Goal: Task Accomplishment & Management: Complete application form

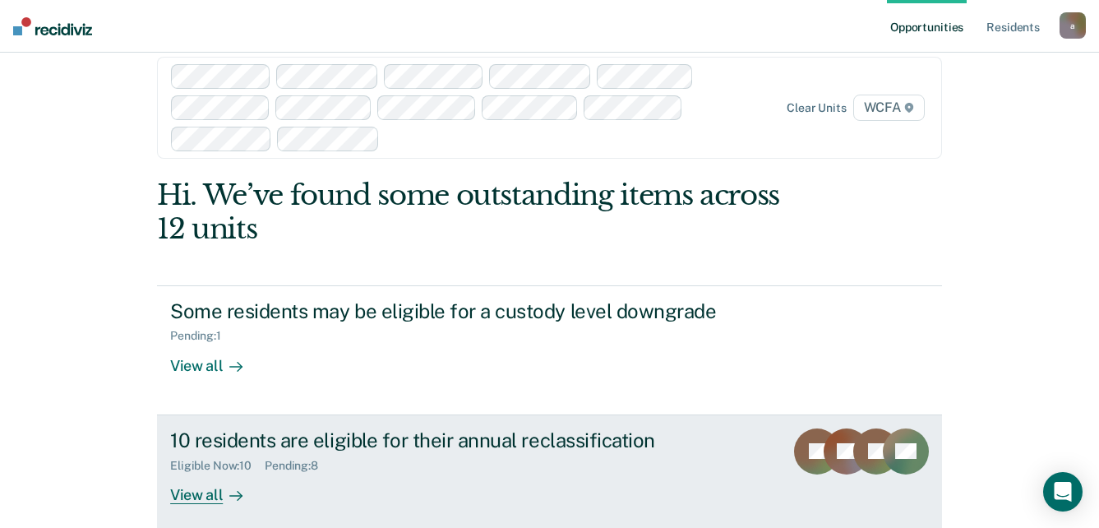
scroll to position [39, 0]
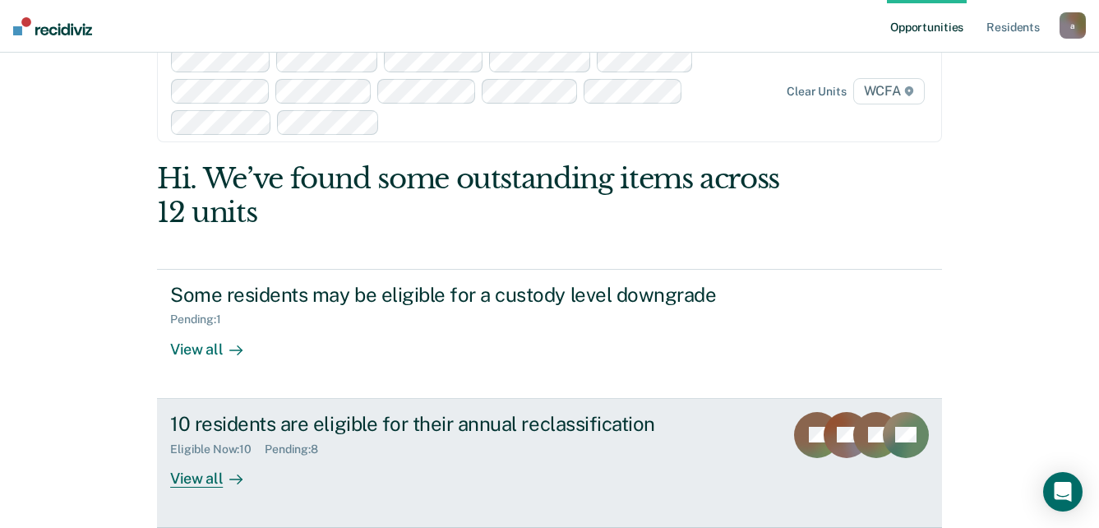
click at [215, 477] on div "View all" at bounding box center [216, 471] width 92 height 32
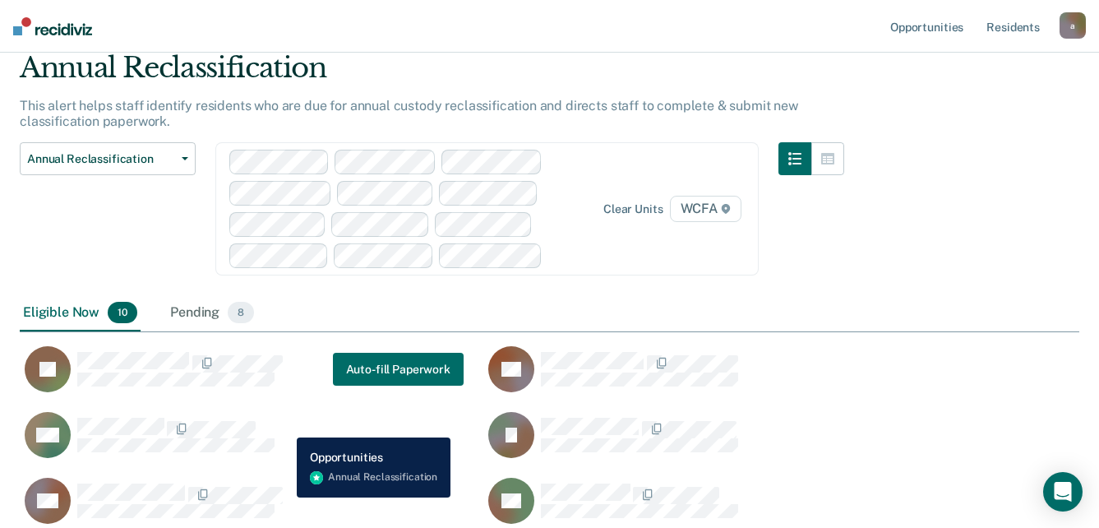
scroll to position [164, 0]
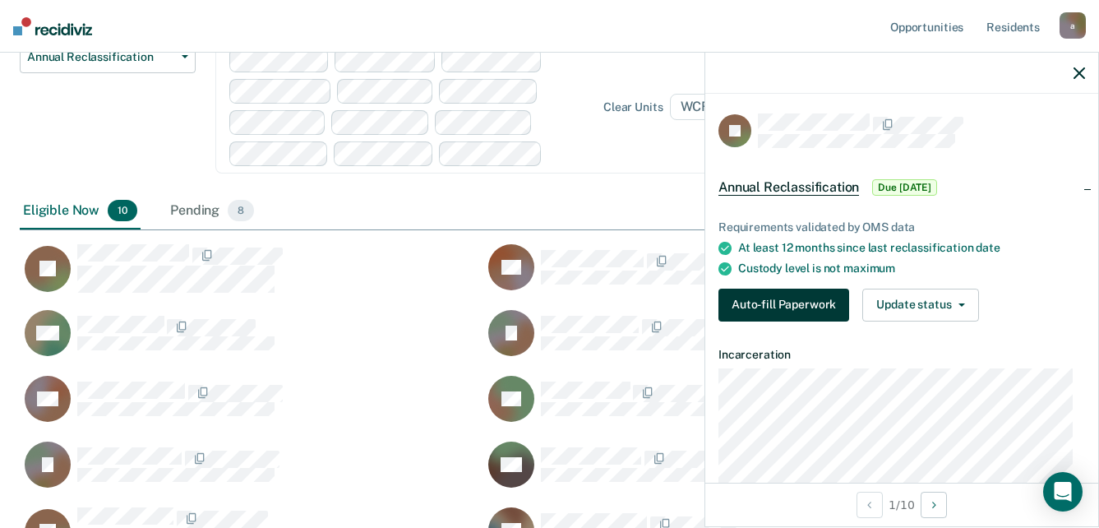
click at [743, 302] on button "Auto-fill Paperwork" at bounding box center [783, 305] width 131 height 33
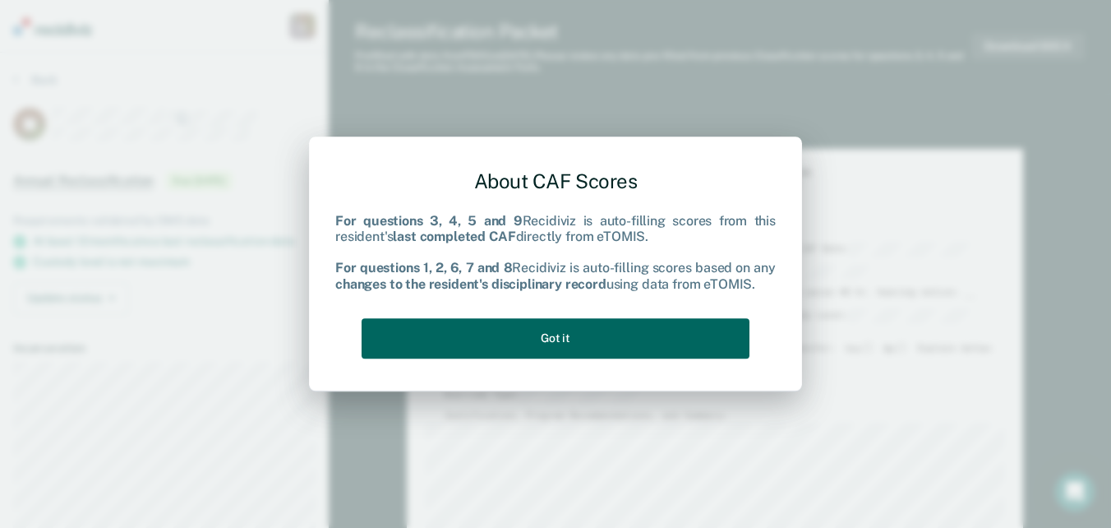
click at [556, 343] on button "Got it" at bounding box center [556, 338] width 388 height 40
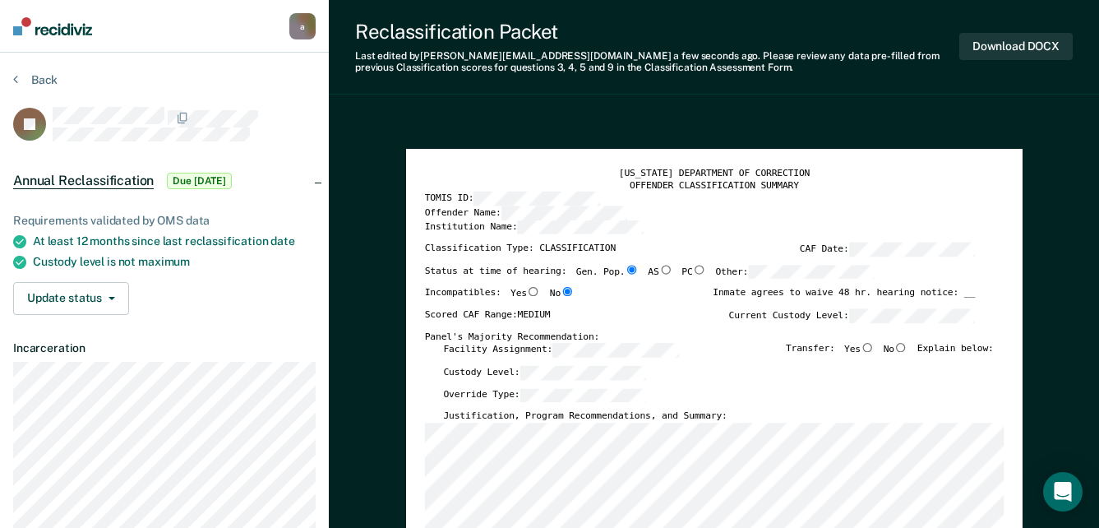
click at [903, 350] on input "No" at bounding box center [900, 347] width 13 height 9
type textarea "x"
radio input "true"
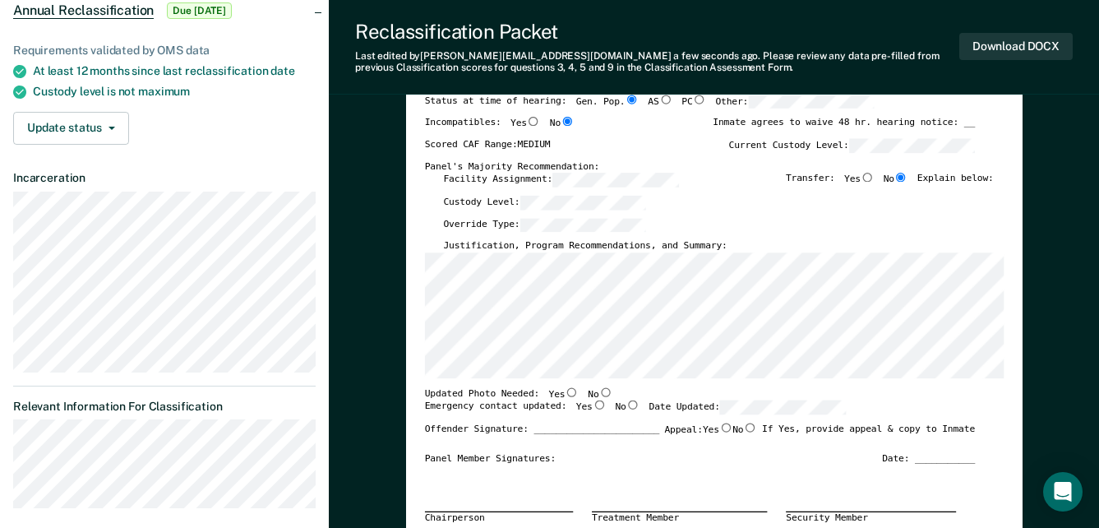
scroll to position [329, 0]
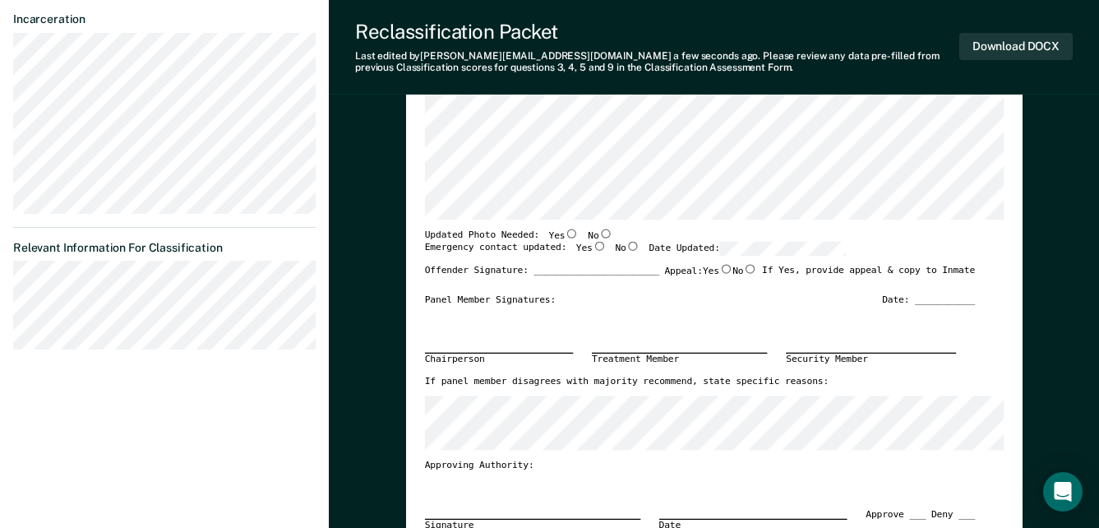
click at [565, 234] on input "Yes" at bounding box center [571, 233] width 13 height 9
type textarea "x"
radio input "true"
click at [592, 246] on input "Yes" at bounding box center [598, 246] width 13 height 9
type textarea "x"
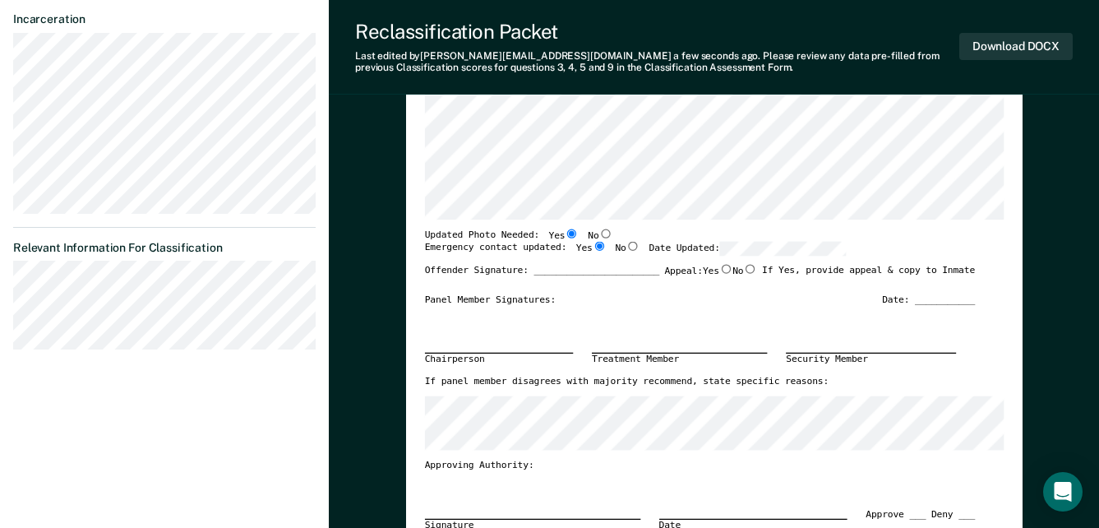
radio input "true"
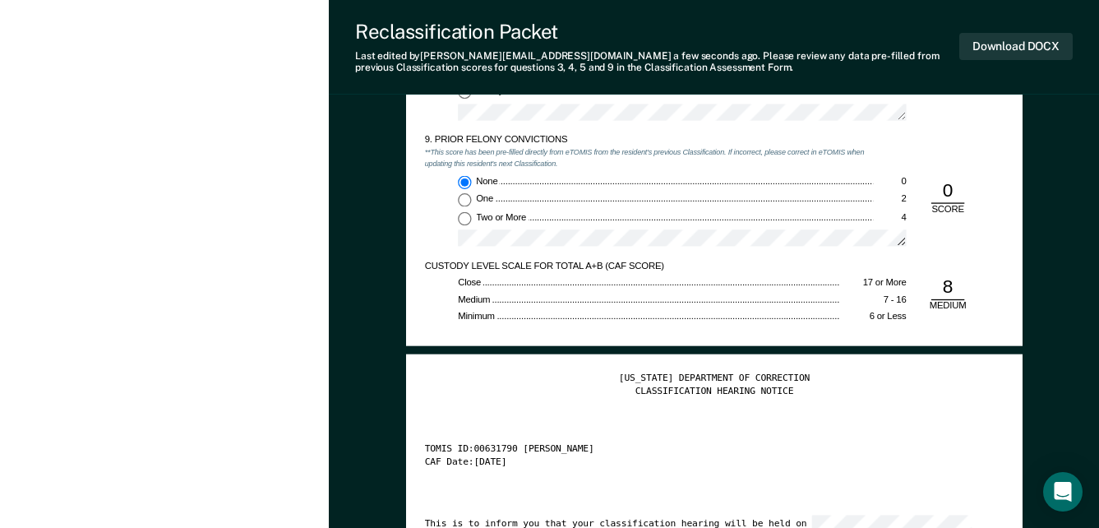
scroll to position [2384, 0]
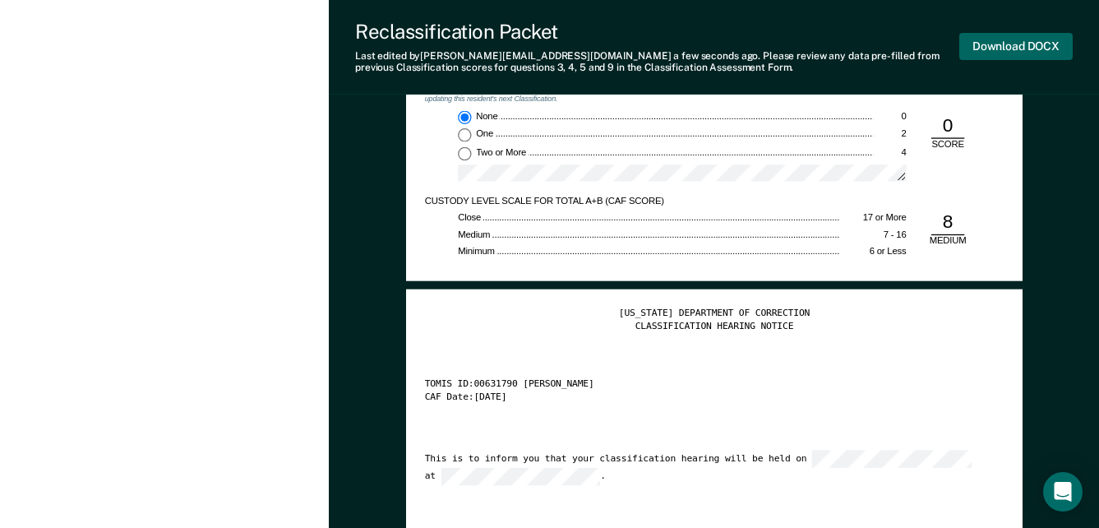
click at [1004, 46] on button "Download DOCX" at bounding box center [1015, 46] width 113 height 27
type textarea "x"
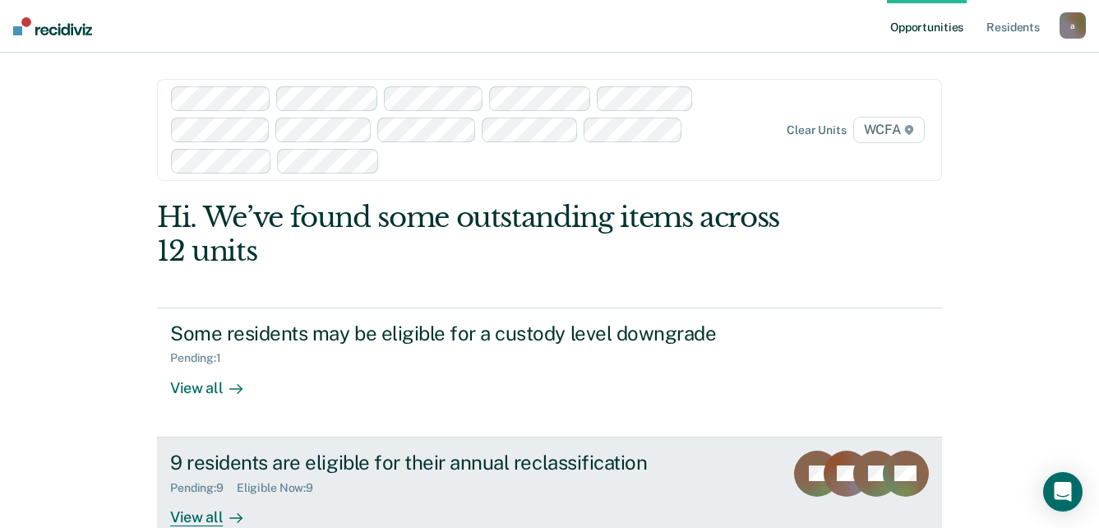
click at [200, 515] on div "View all" at bounding box center [216, 510] width 92 height 32
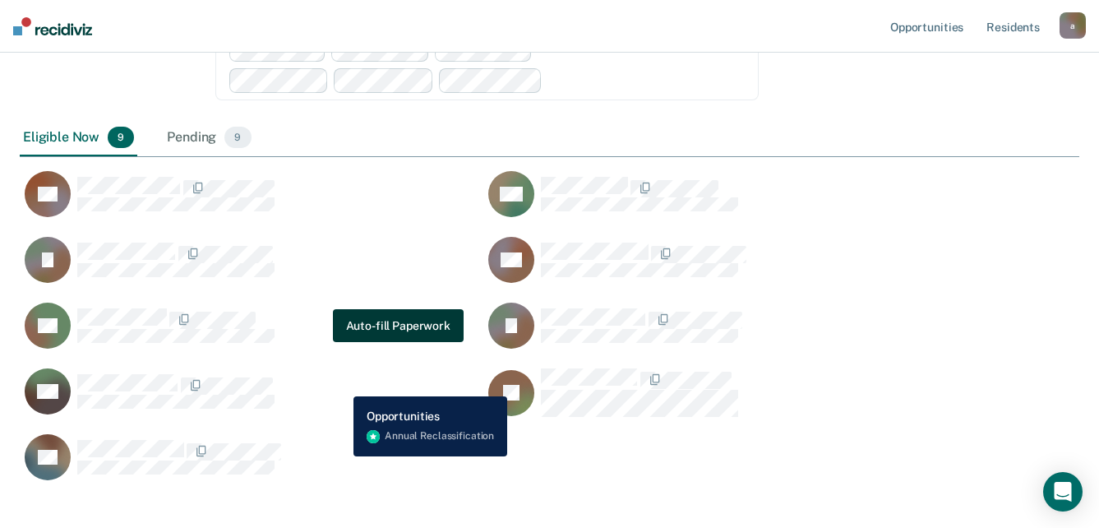
scroll to position [327, 0]
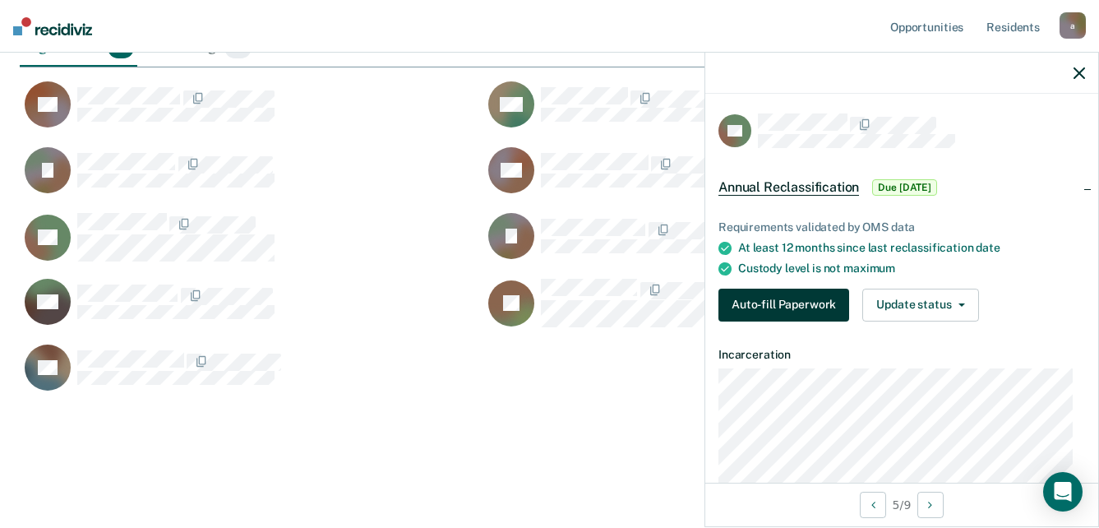
click at [816, 298] on button "Auto-fill Paperwork" at bounding box center [783, 305] width 131 height 33
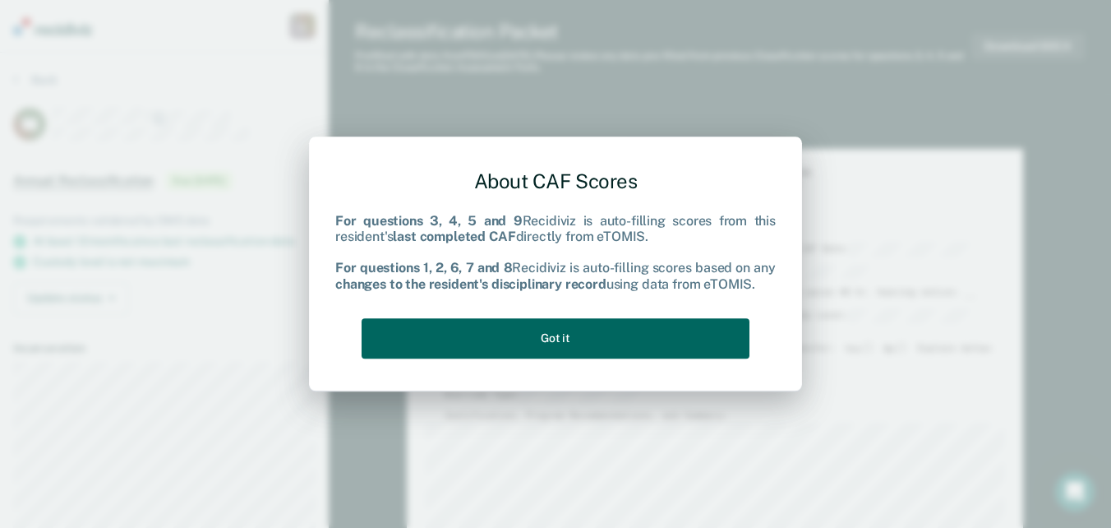
click at [543, 338] on button "Got it" at bounding box center [556, 338] width 388 height 40
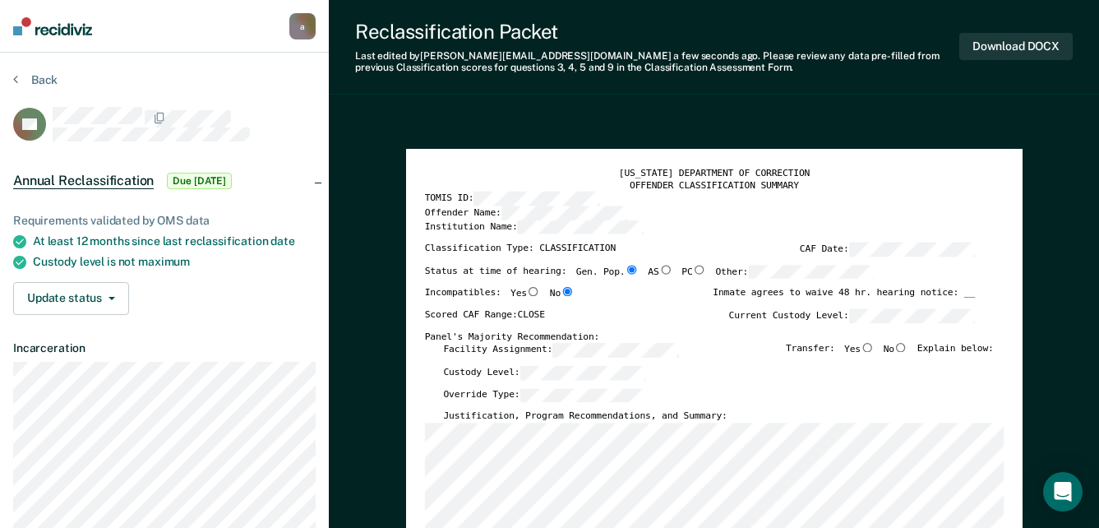
click at [907, 344] on input "No" at bounding box center [900, 347] width 13 height 9
type textarea "x"
radio input "true"
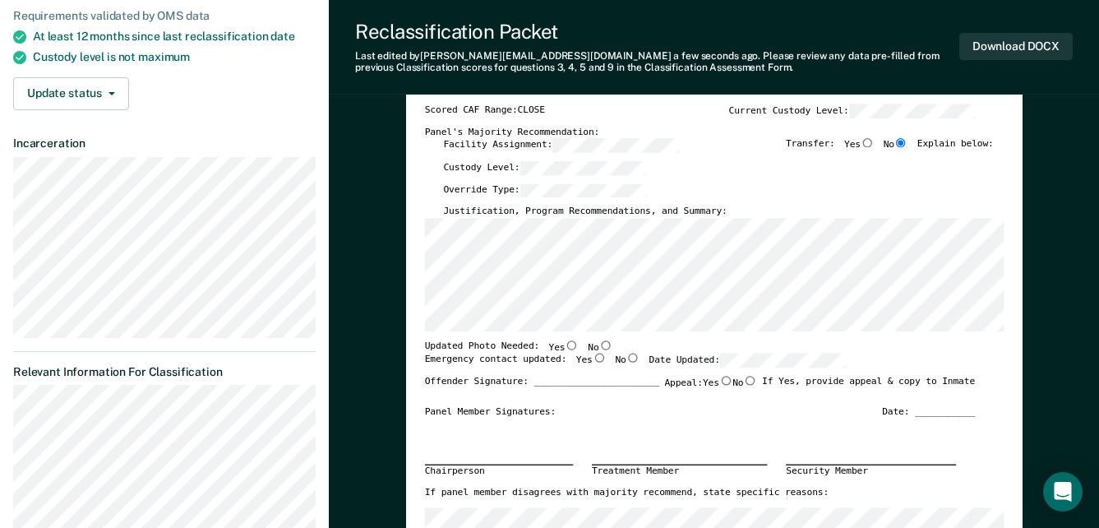
scroll to position [329, 0]
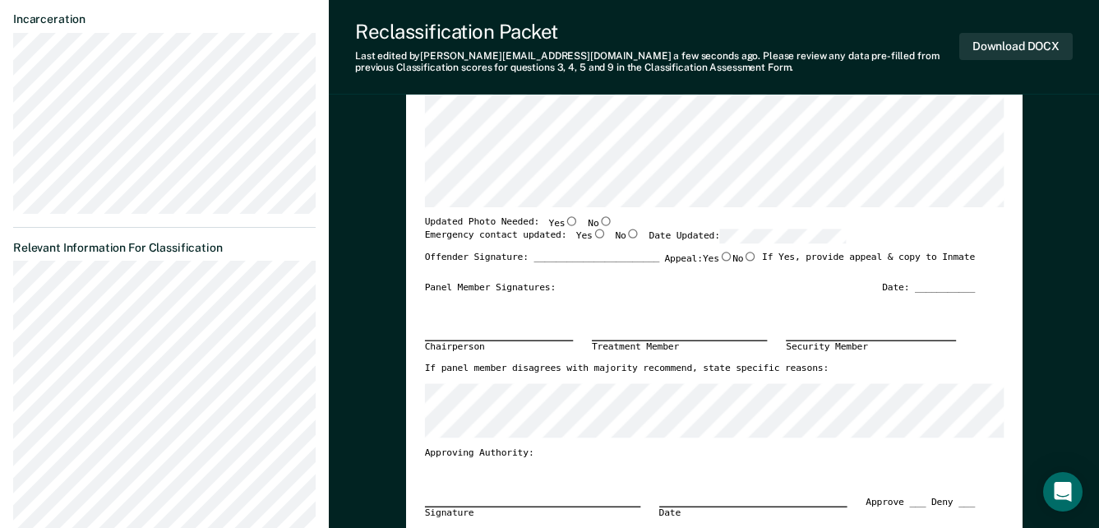
click at [565, 220] on input "Yes" at bounding box center [571, 220] width 13 height 9
type textarea "x"
radio input "true"
click at [592, 234] on input "Yes" at bounding box center [598, 233] width 13 height 9
type textarea "x"
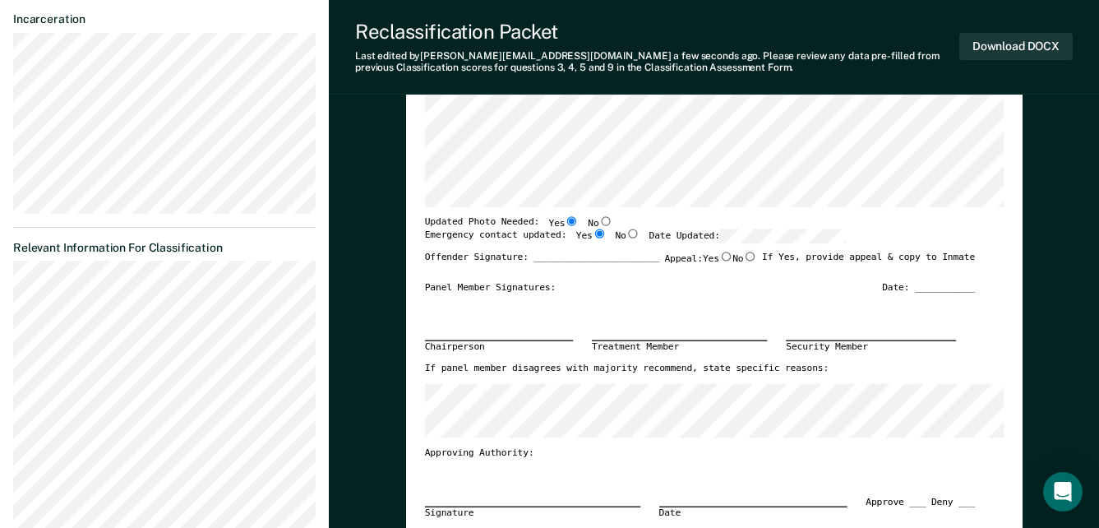
radio input "true"
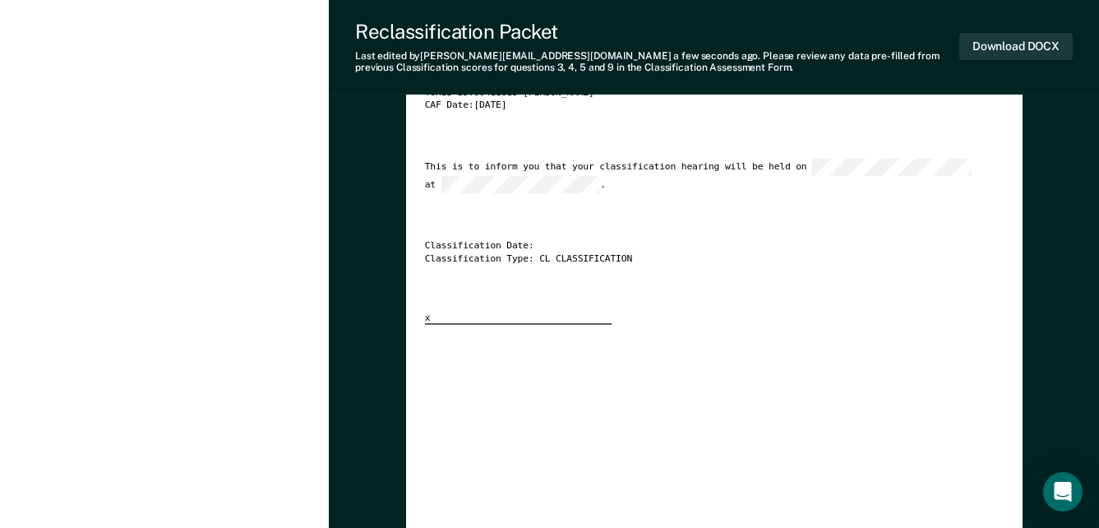
scroll to position [2712, 0]
click at [1000, 39] on button "Download DOCX" at bounding box center [1015, 46] width 113 height 27
type textarea "x"
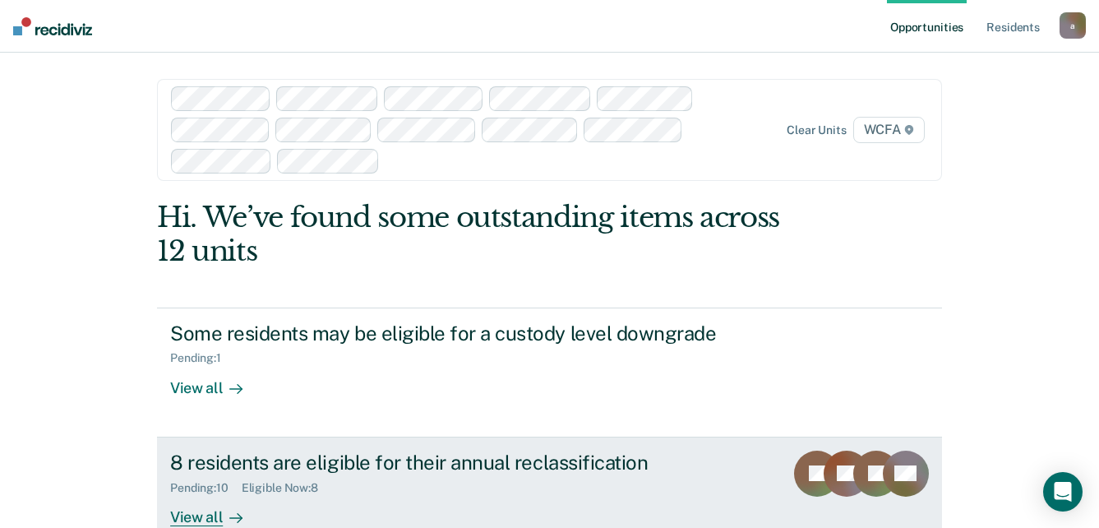
click at [209, 515] on div "View all" at bounding box center [216, 510] width 92 height 32
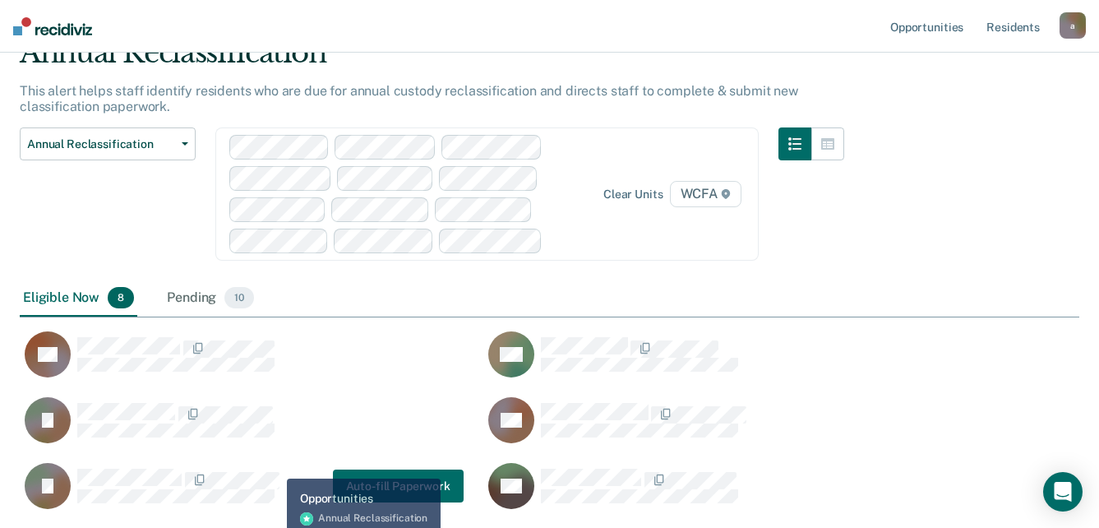
scroll to position [247, 0]
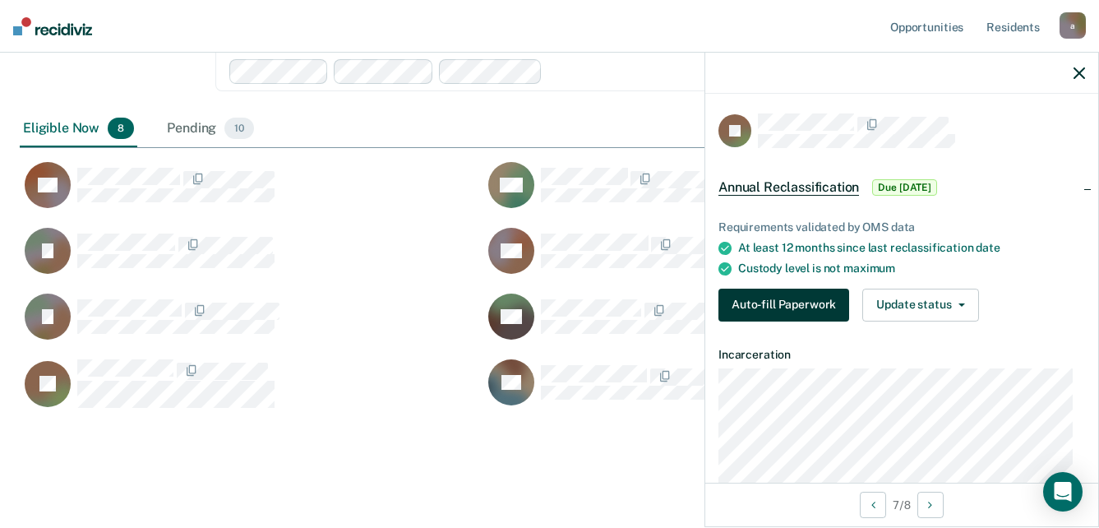
click at [775, 301] on button "Auto-fill Paperwork" at bounding box center [783, 305] width 131 height 33
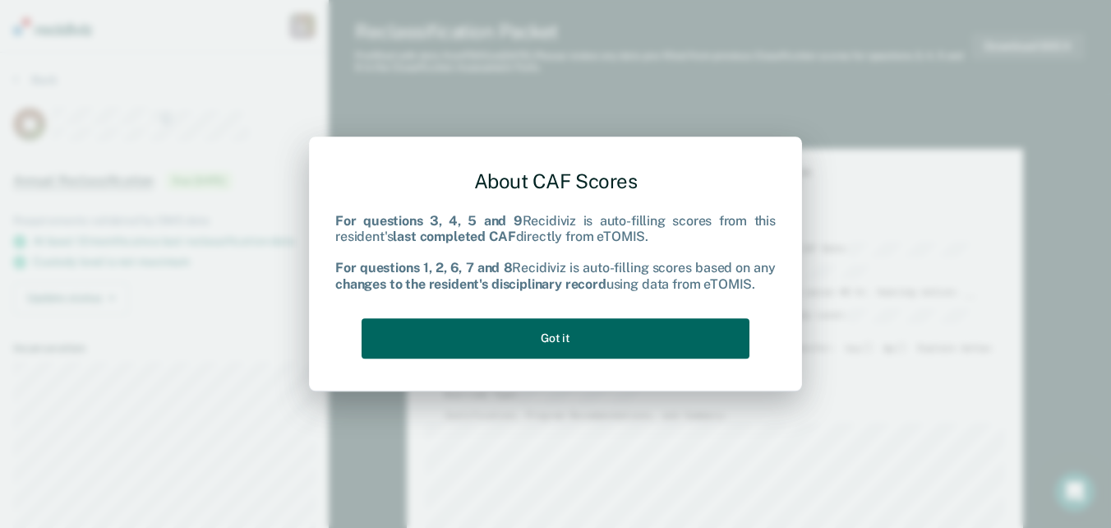
click at [602, 334] on button "Got it" at bounding box center [556, 338] width 388 height 40
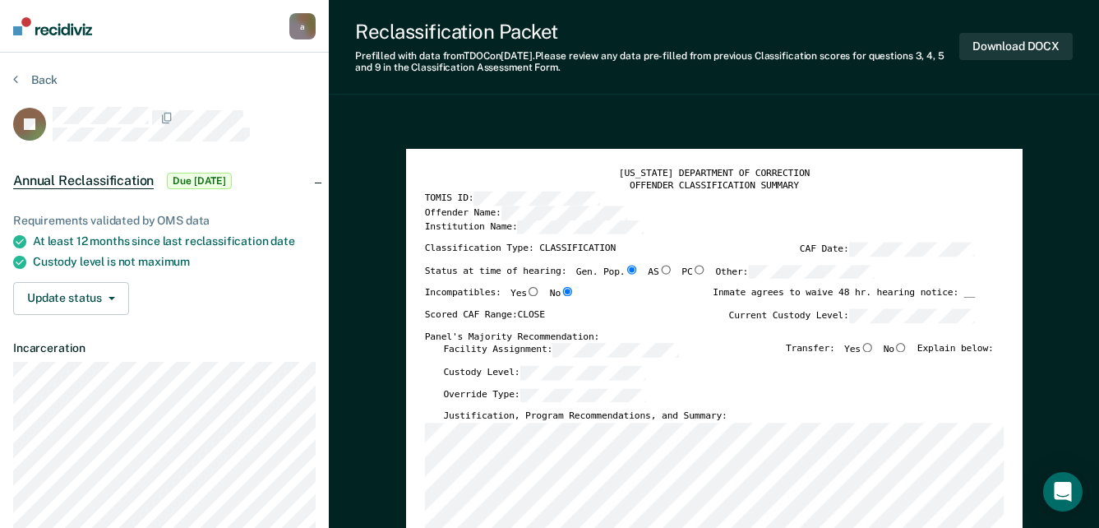
click at [907, 348] on input "No" at bounding box center [900, 347] width 13 height 9
type textarea "x"
radio input "true"
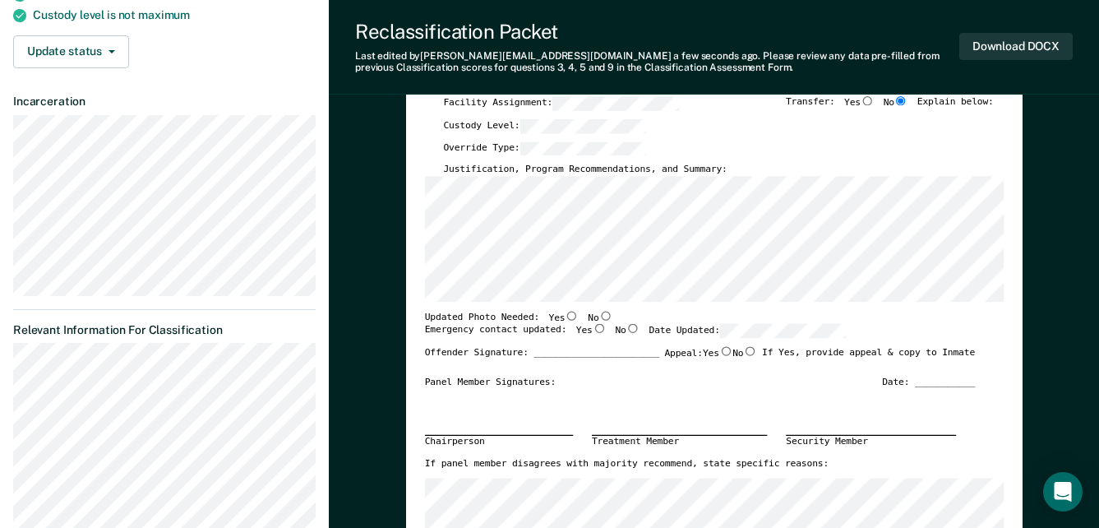
click at [598, 316] on input "No" at bounding box center [604, 315] width 13 height 9
type textarea "x"
radio input "true"
click at [592, 330] on input "Yes" at bounding box center [598, 328] width 13 height 9
type textarea "x"
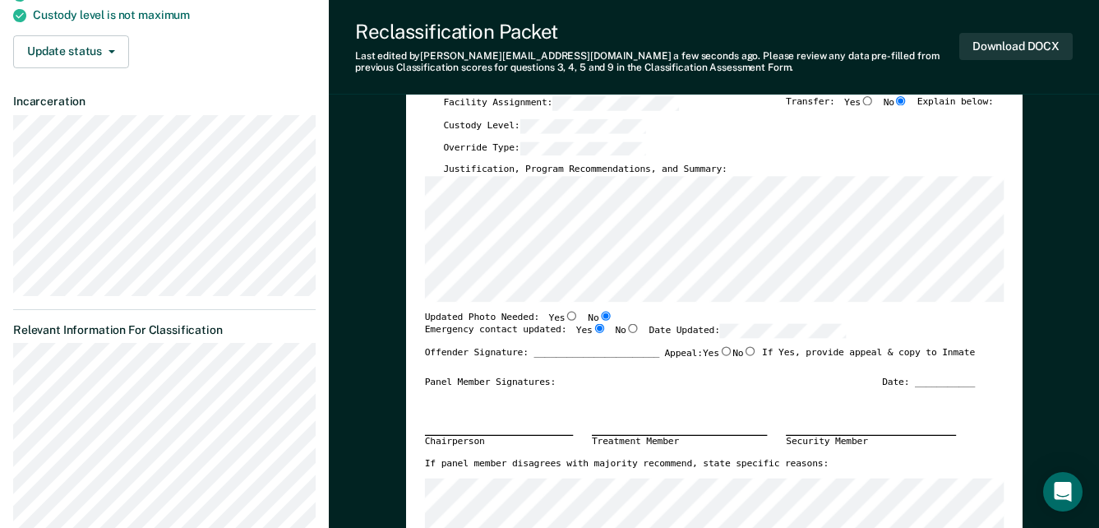
radio input "true"
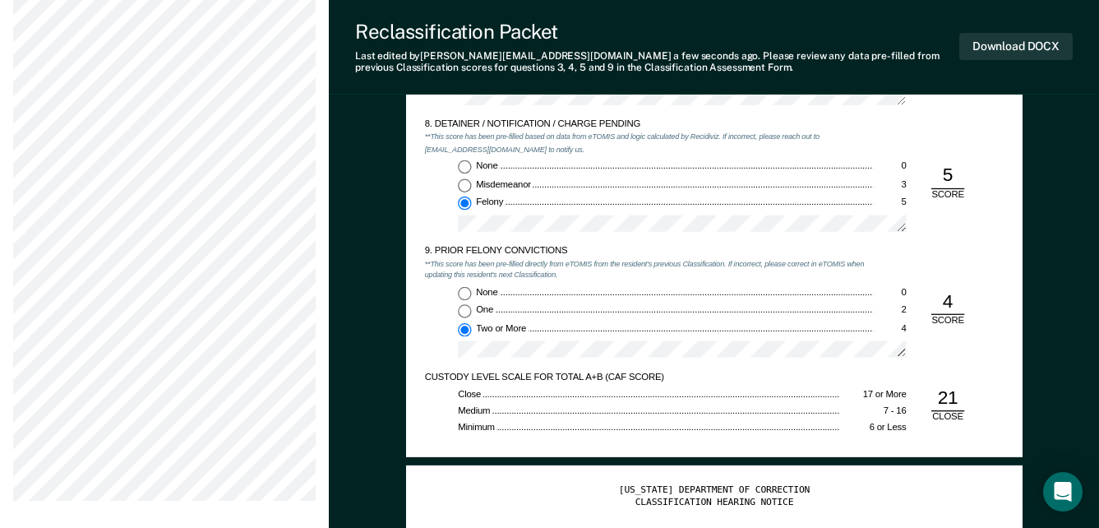
scroll to position [2384, 0]
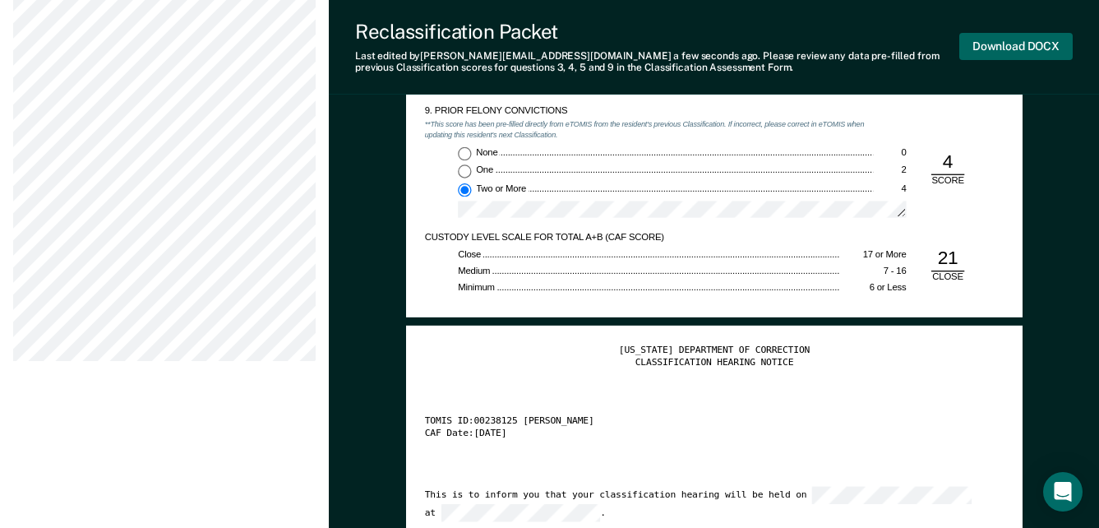
click at [1013, 48] on button "Download DOCX" at bounding box center [1015, 46] width 113 height 27
type textarea "x"
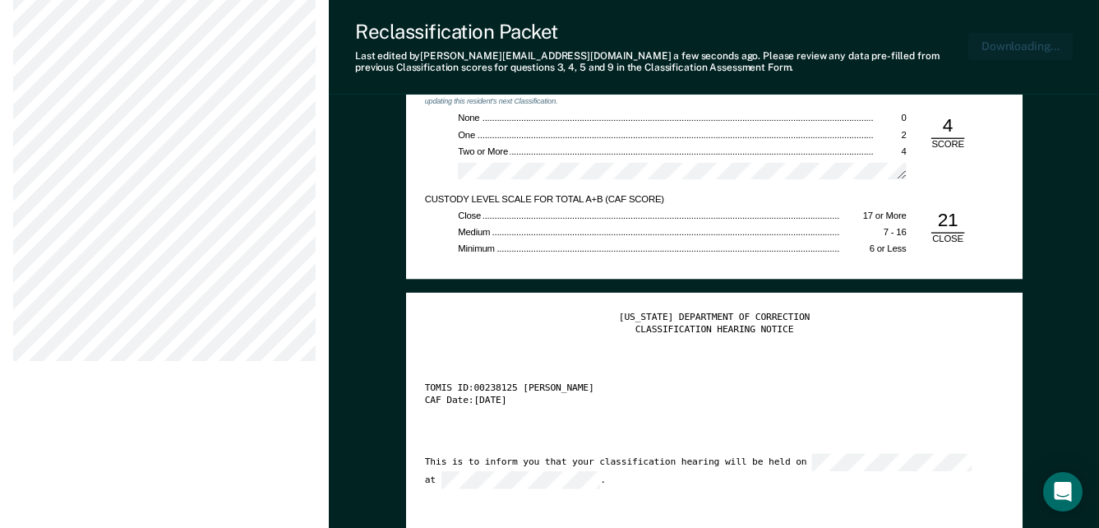
scroll to position [2477, 0]
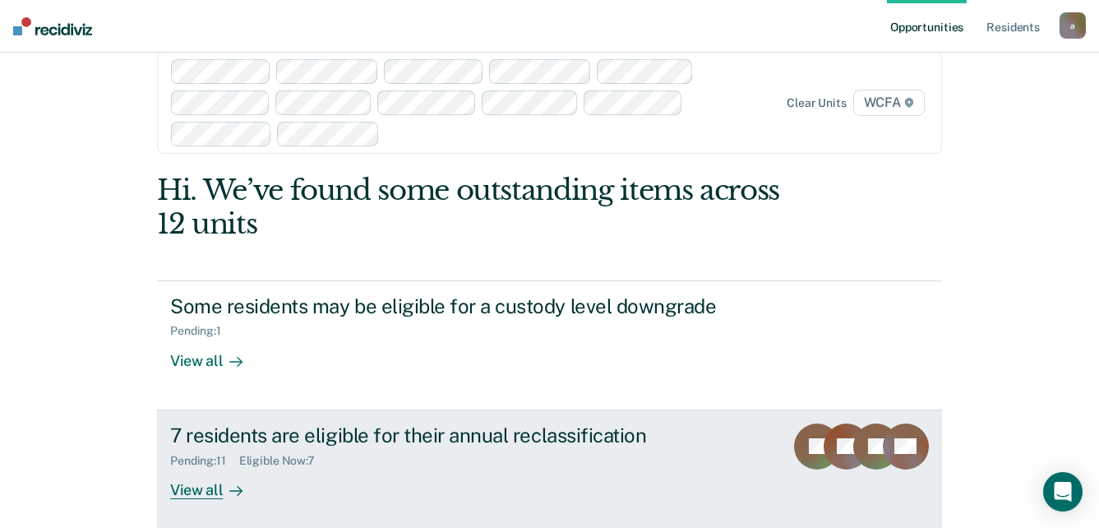
scroll to position [39, 0]
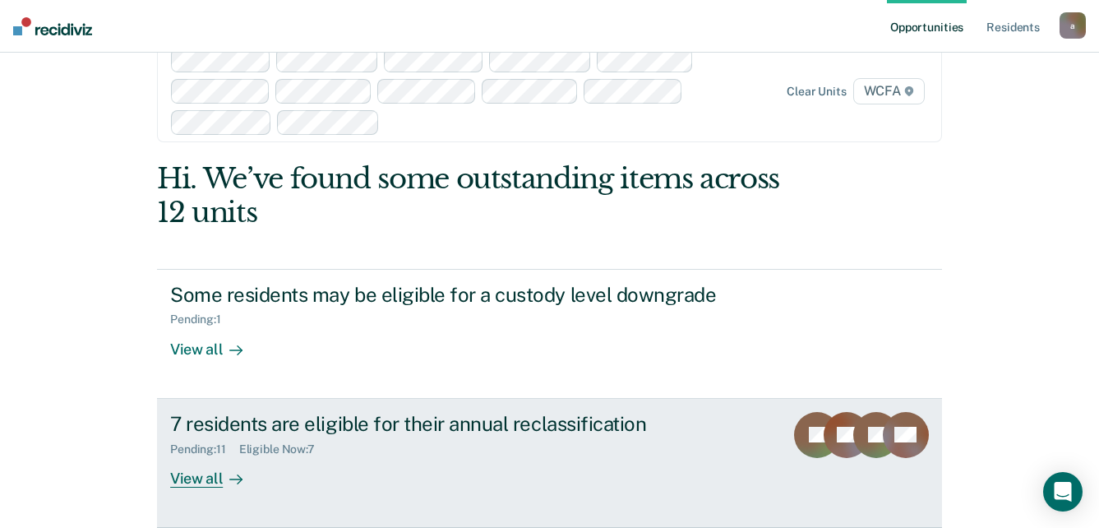
click at [210, 480] on div "View all" at bounding box center [216, 471] width 92 height 32
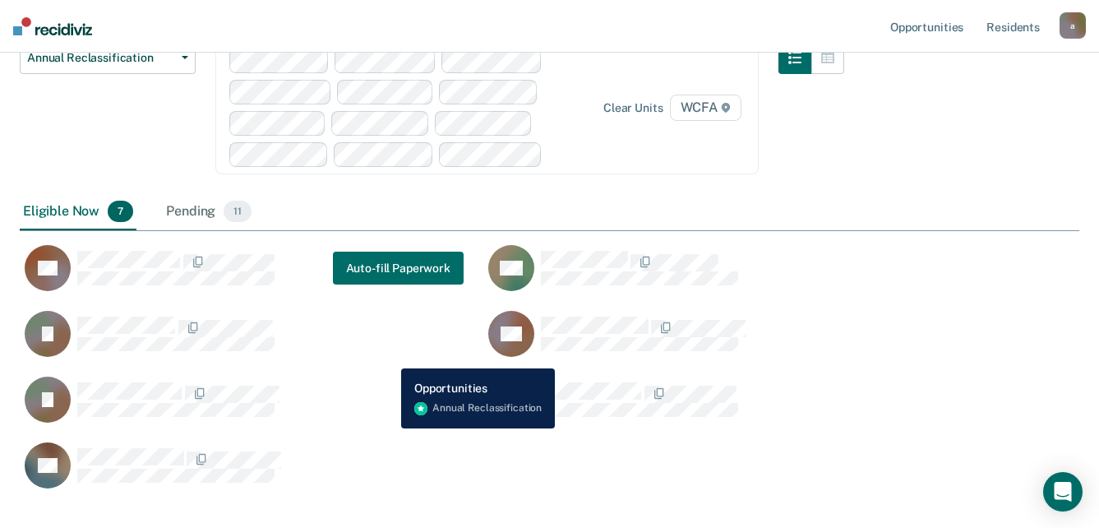
scroll to position [164, 0]
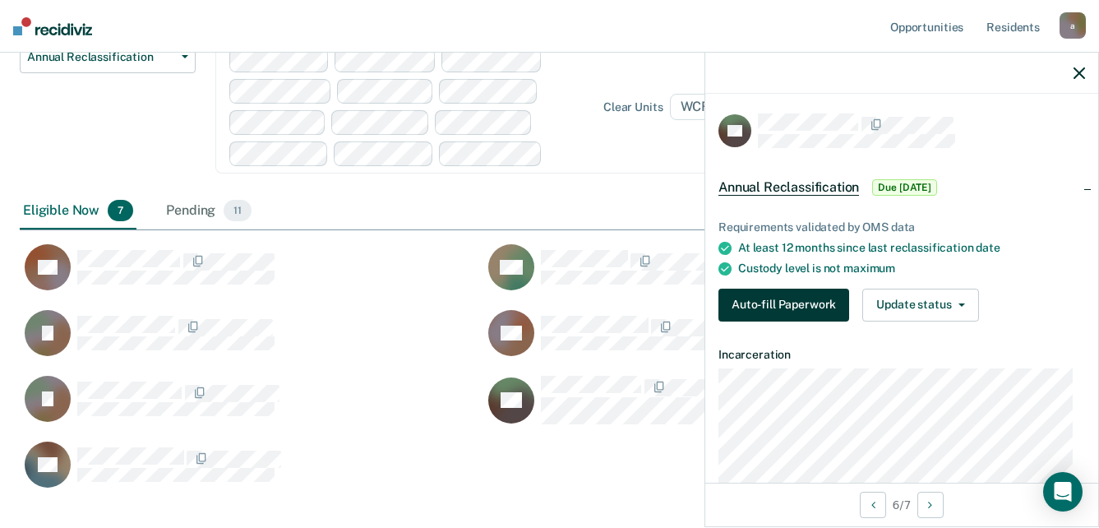
click at [792, 297] on button "Auto-fill Paperwork" at bounding box center [783, 305] width 131 height 33
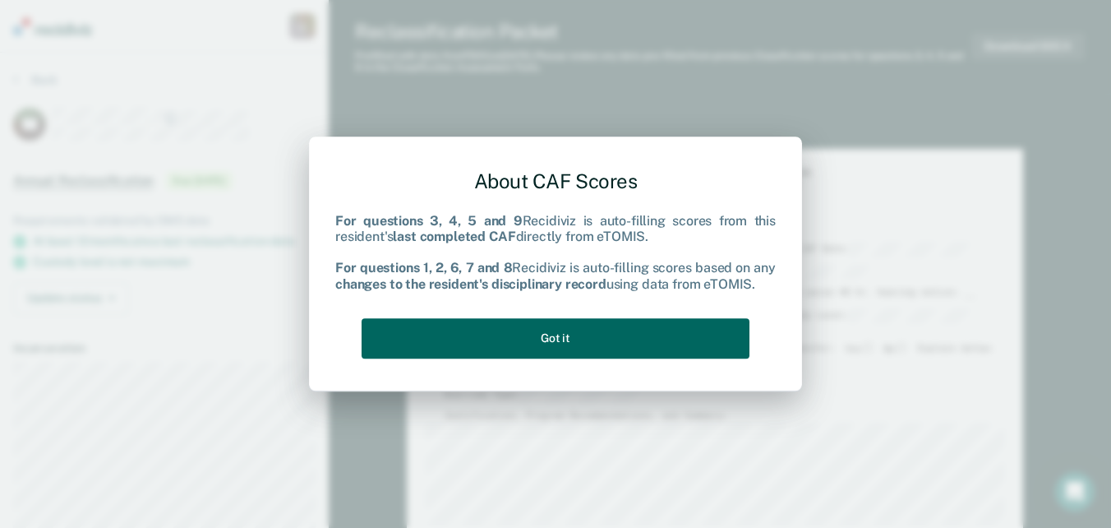
click at [607, 333] on button "Got it" at bounding box center [556, 338] width 388 height 40
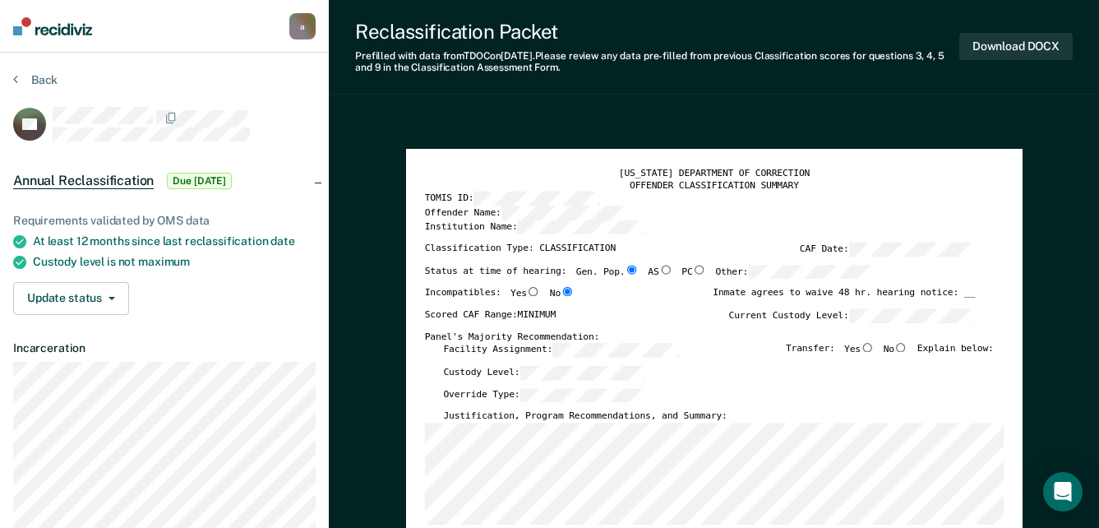
click at [907, 350] on input "No" at bounding box center [900, 347] width 13 height 9
type textarea "x"
radio input "true"
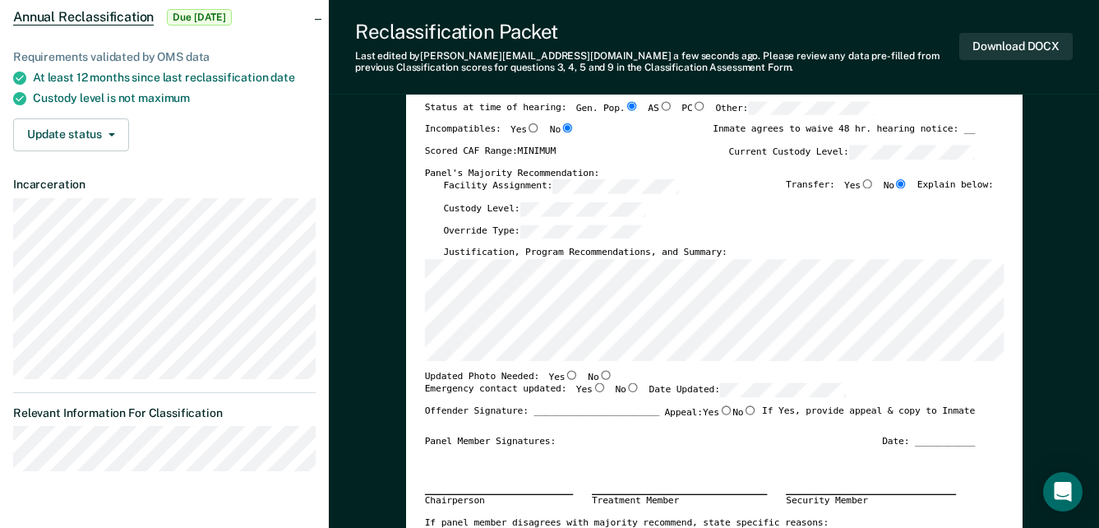
scroll to position [164, 0]
click at [598, 376] on input "No" at bounding box center [604, 373] width 13 height 9
type textarea "x"
radio input "true"
click at [592, 389] on input "Yes" at bounding box center [598, 386] width 13 height 9
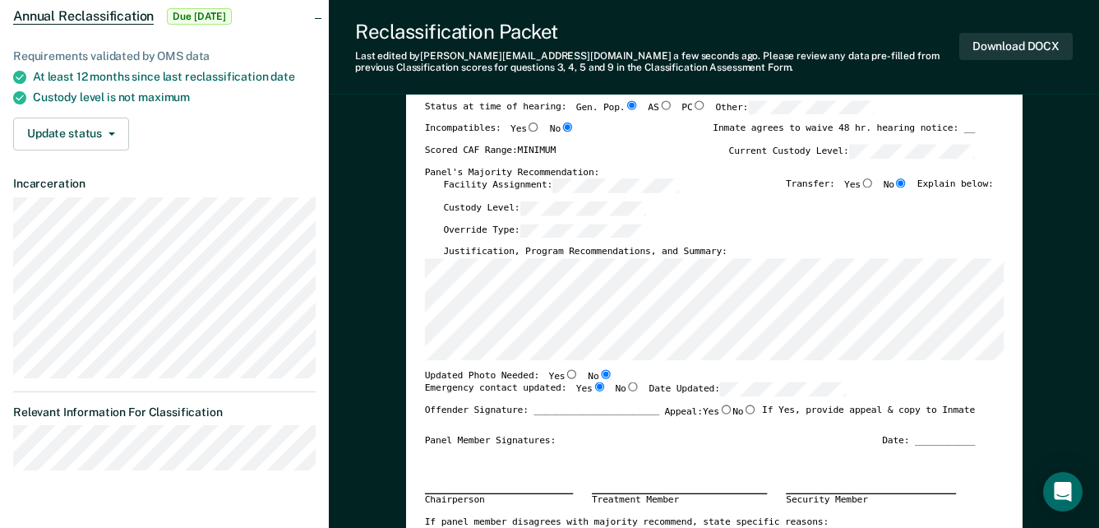
type textarea "x"
radio input "true"
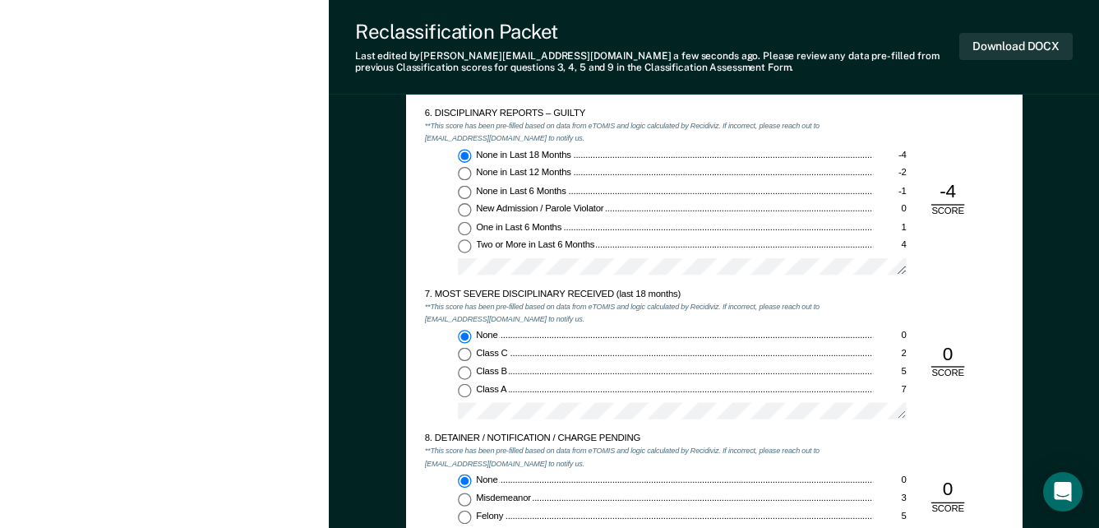
scroll to position [1808, 0]
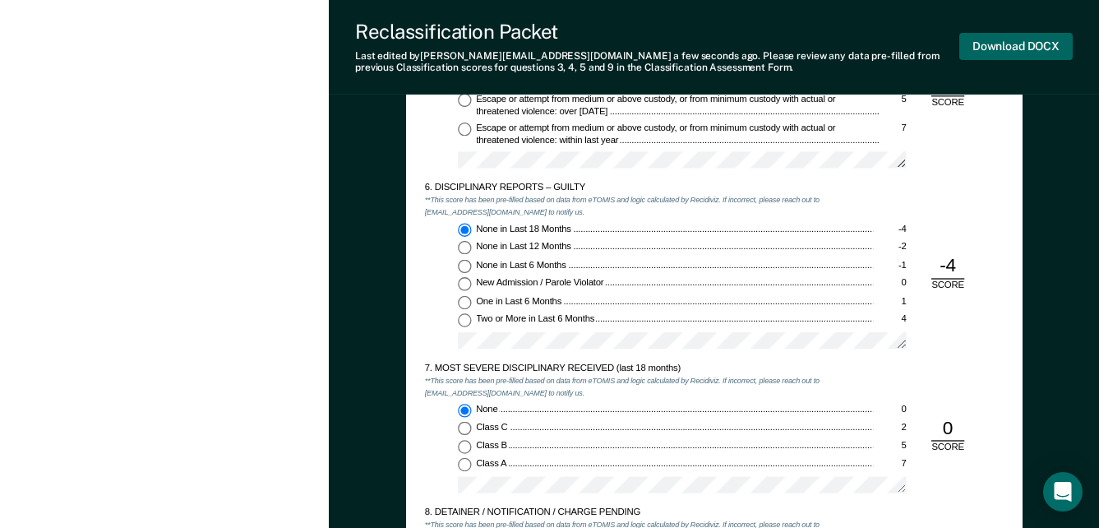
click at [991, 52] on button "Download DOCX" at bounding box center [1015, 46] width 113 height 27
type textarea "x"
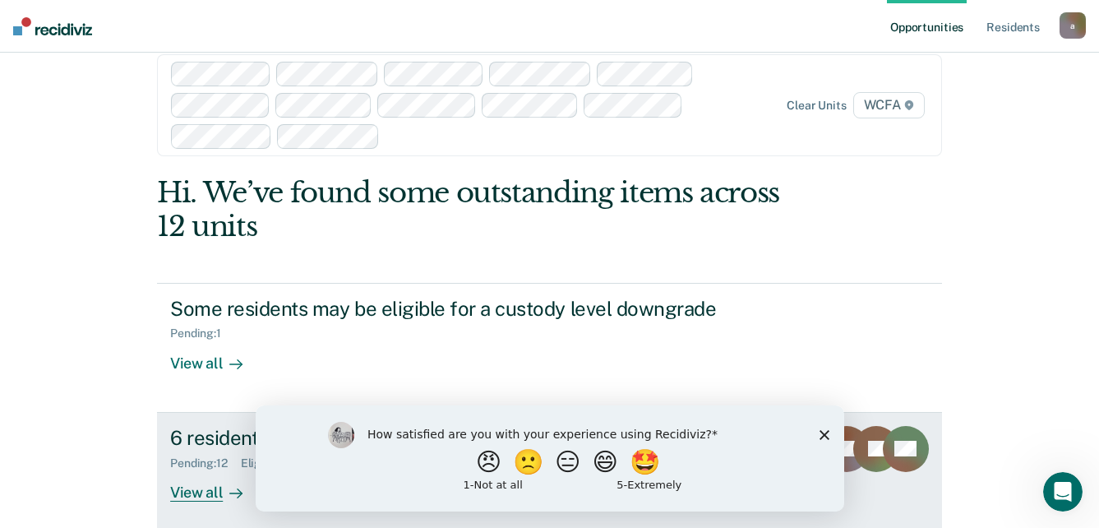
scroll to position [39, 0]
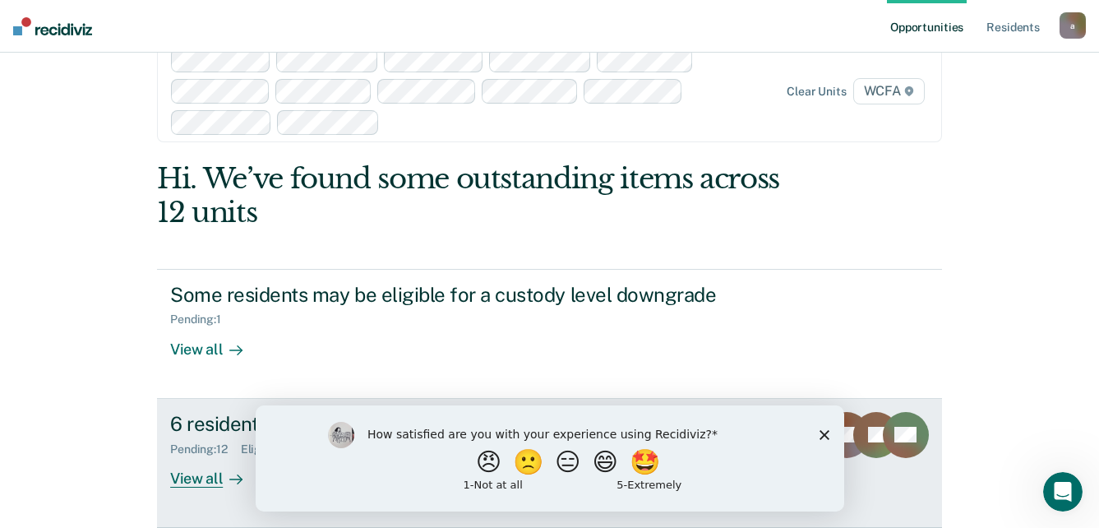
click at [209, 482] on div "View all" at bounding box center [216, 471] width 92 height 32
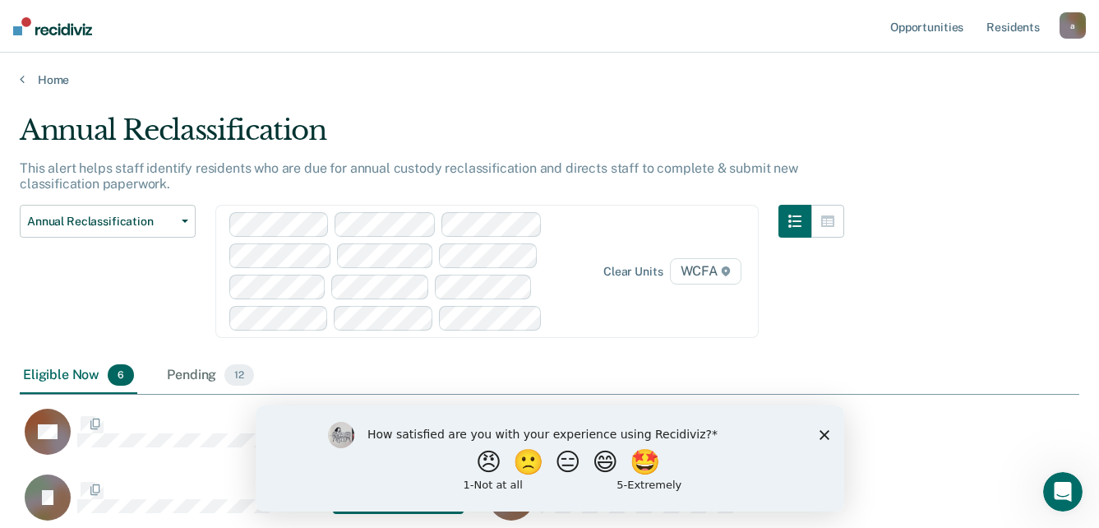
scroll to position [473, 1047]
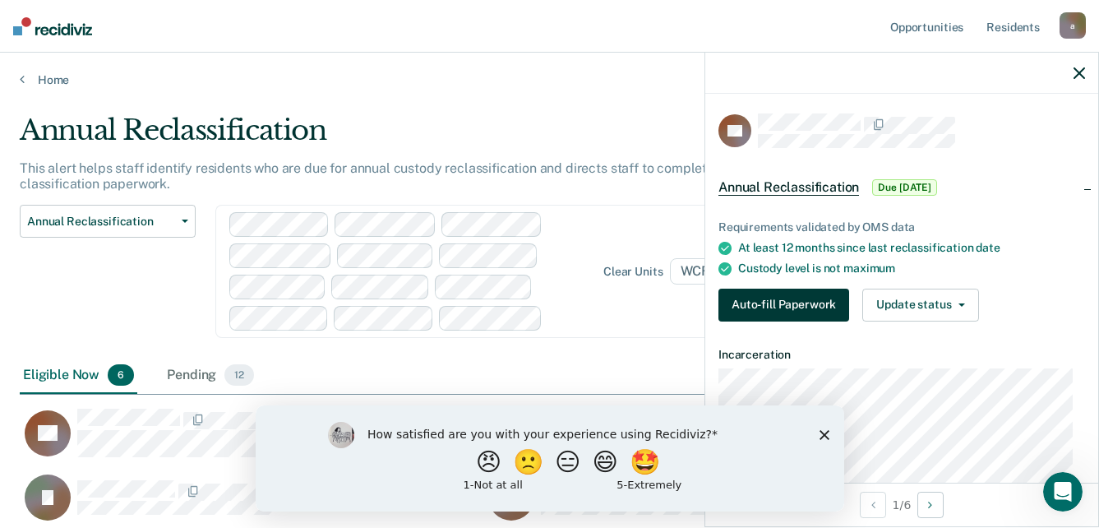
click at [794, 292] on button "Auto-fill Paperwork" at bounding box center [783, 305] width 131 height 33
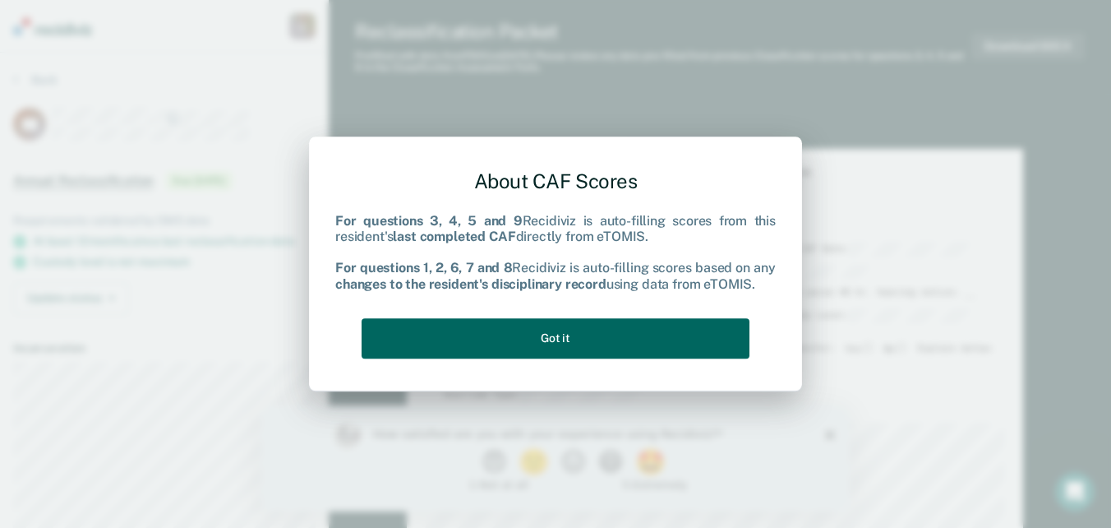
click at [550, 345] on button "Got it" at bounding box center [556, 338] width 388 height 40
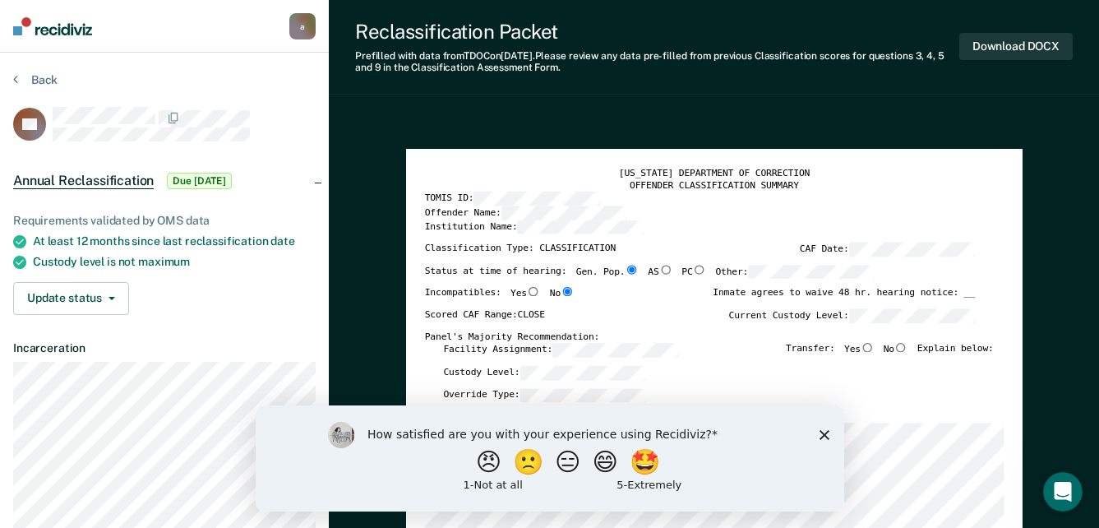
click at [829, 436] on div "How satisfied are you with your experience using Recidiviz? 😠 🙁 😑 😄 🤩 1 - Not a…" at bounding box center [549, 457] width 589 height 106
click at [823, 433] on polygon "Close survey" at bounding box center [824, 434] width 10 height 10
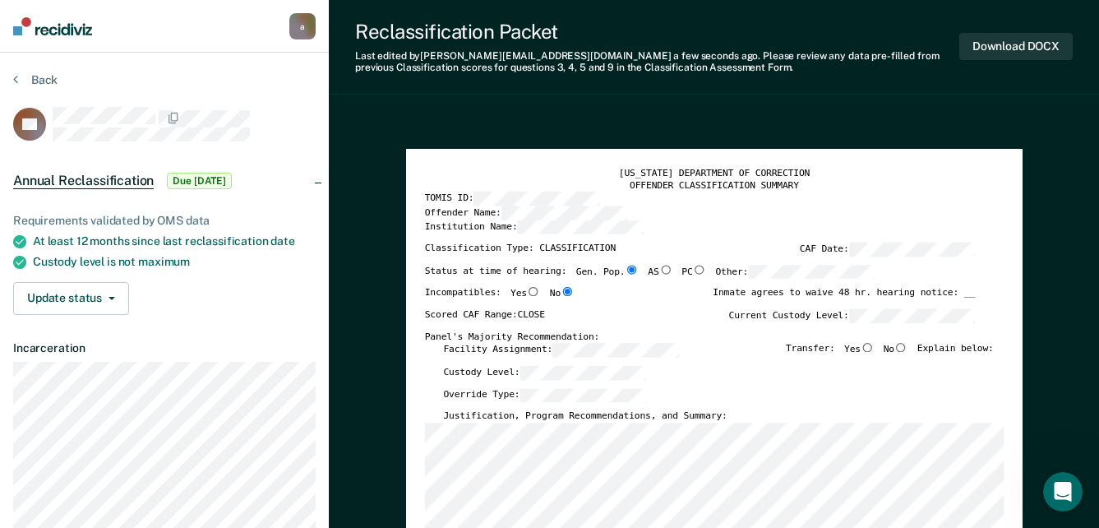
click at [906, 347] on input "No" at bounding box center [900, 347] width 13 height 9
type textarea "x"
radio input "true"
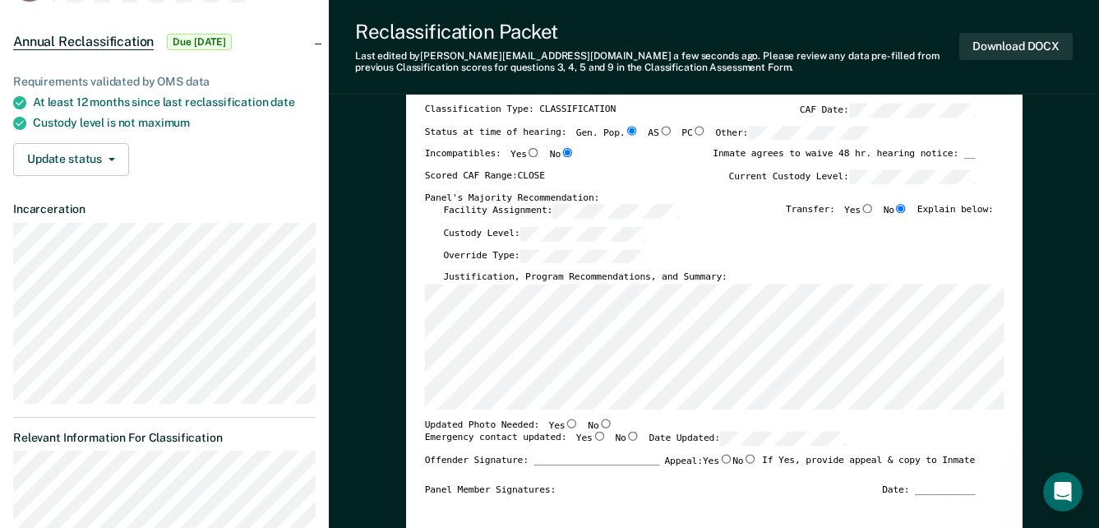
scroll to position [164, 0]
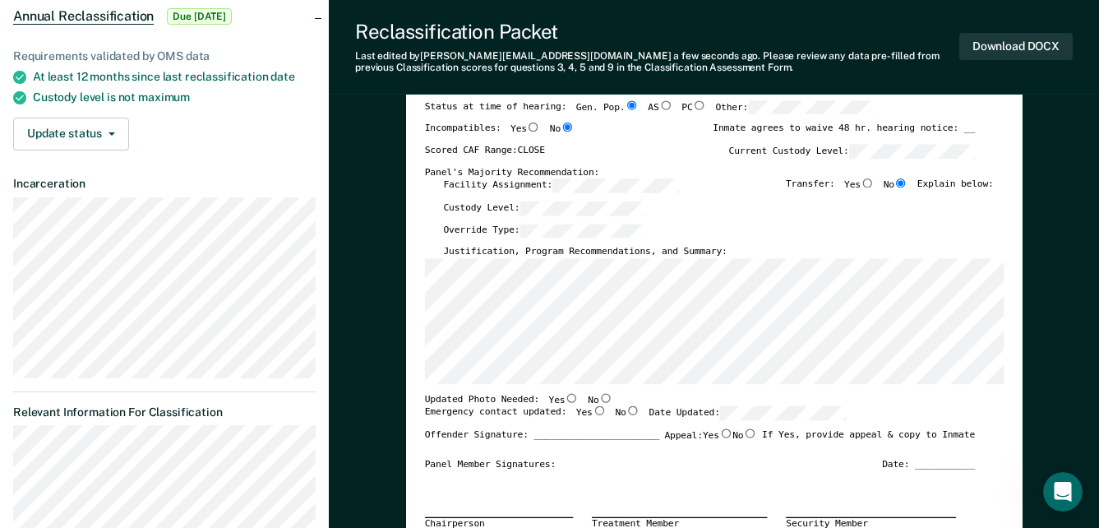
click at [565, 399] on input "Yes" at bounding box center [571, 397] width 13 height 9
type textarea "x"
radio input "true"
click at [592, 410] on input "Yes" at bounding box center [598, 410] width 13 height 9
type textarea "x"
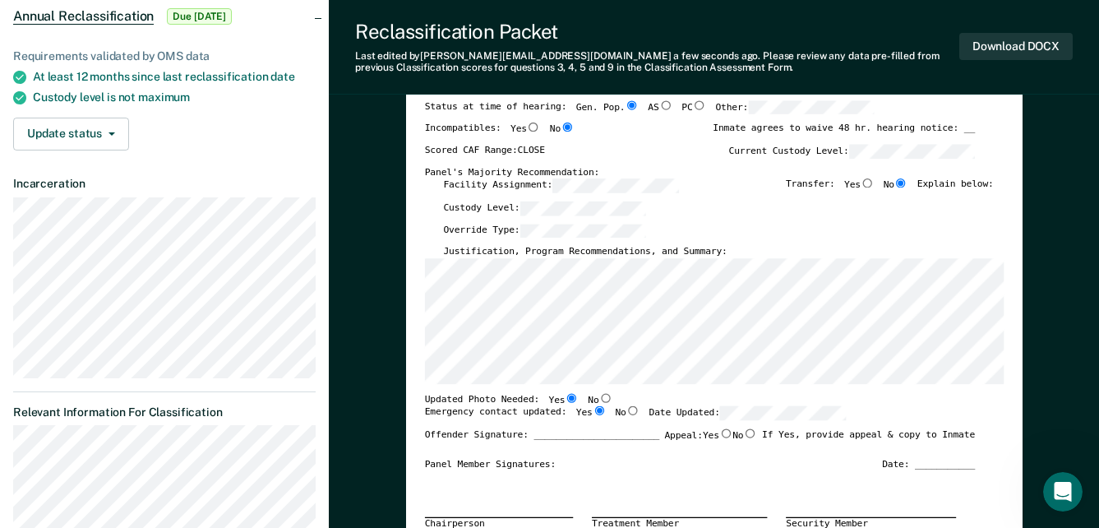
radio input "true"
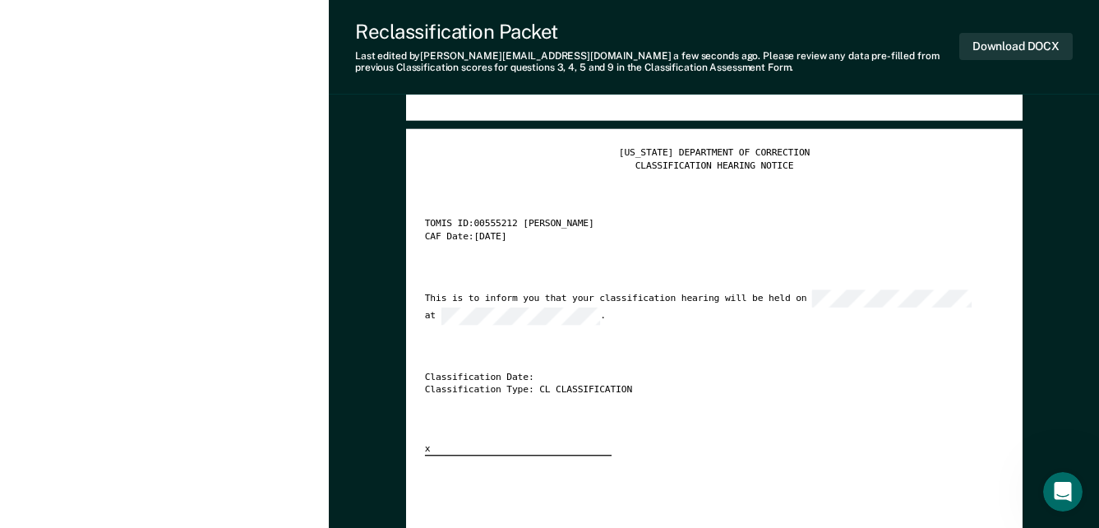
scroll to position [2548, 0]
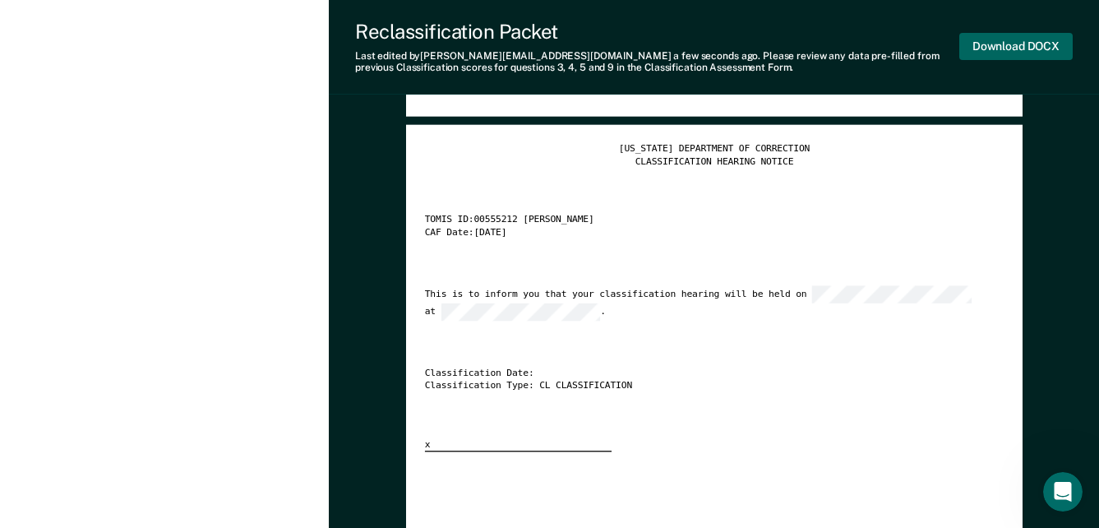
click at [1002, 40] on button "Download DOCX" at bounding box center [1015, 46] width 113 height 27
type textarea "x"
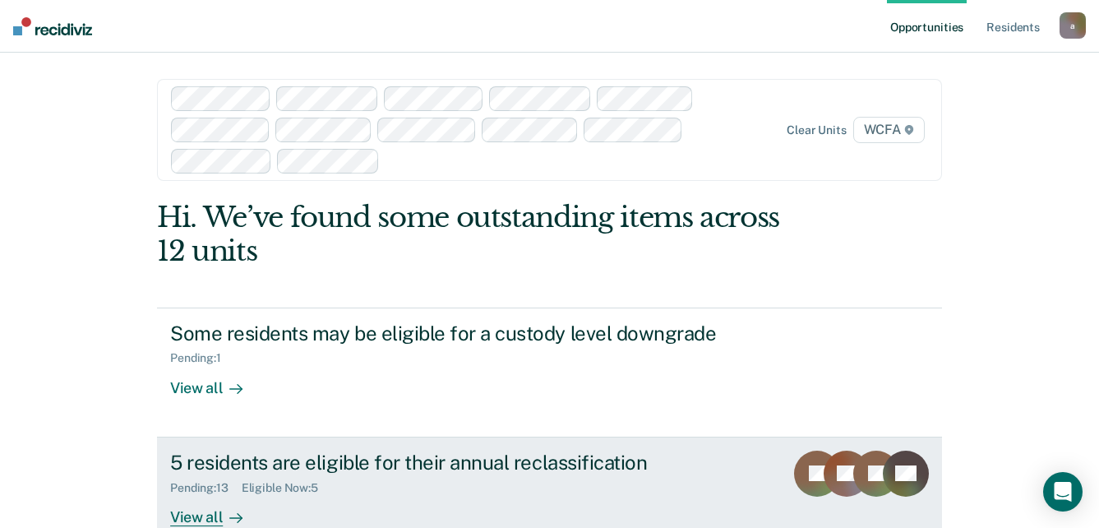
click at [206, 517] on div "View all" at bounding box center [216, 510] width 92 height 32
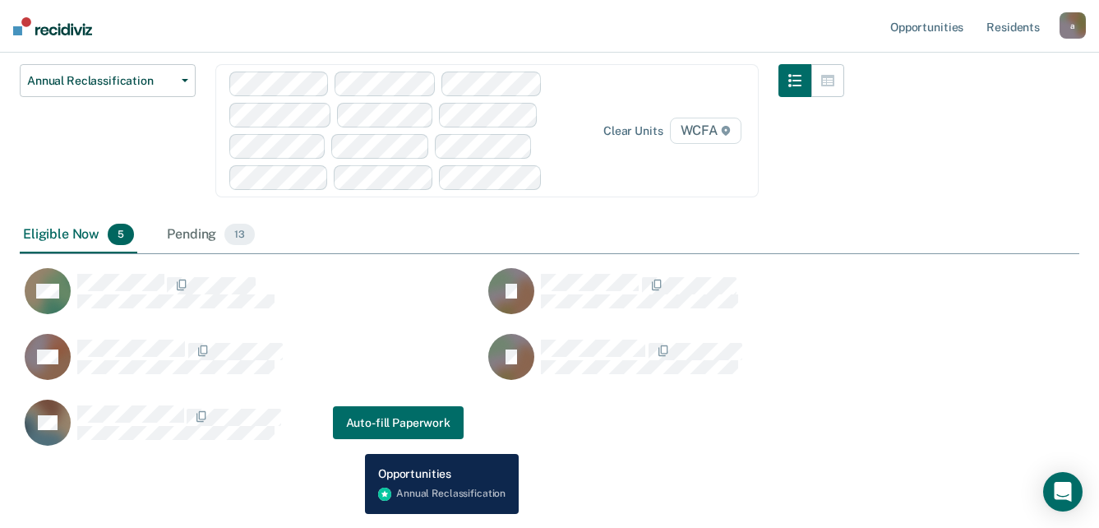
scroll to position [196, 0]
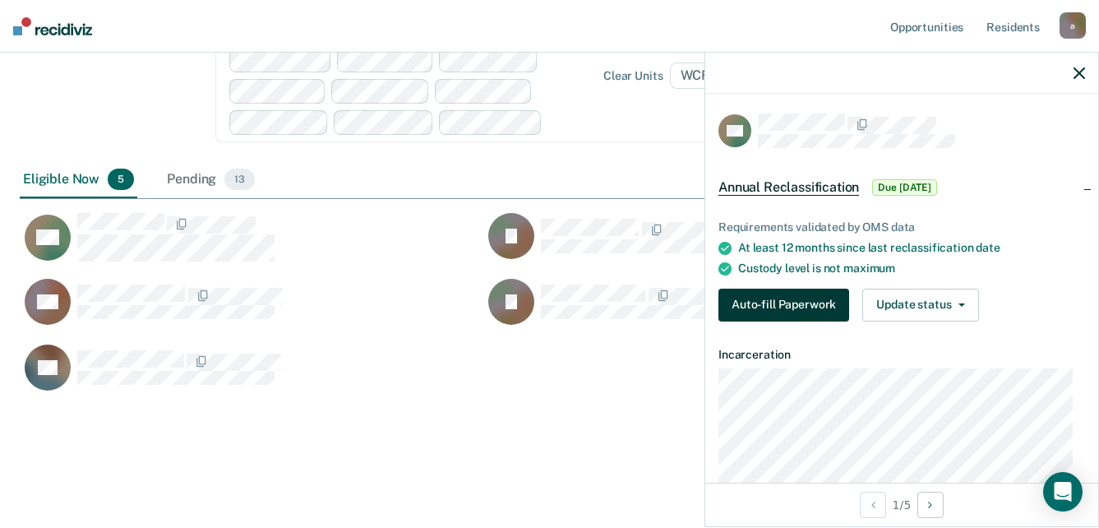
click at [787, 299] on button "Auto-fill Paperwork" at bounding box center [783, 305] width 131 height 33
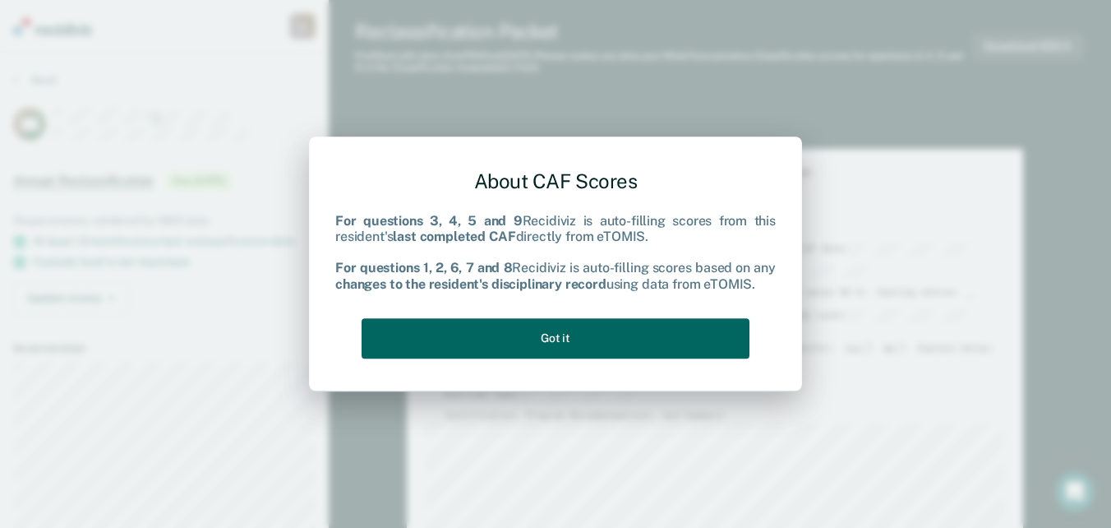
click at [653, 343] on button "Got it" at bounding box center [556, 338] width 388 height 40
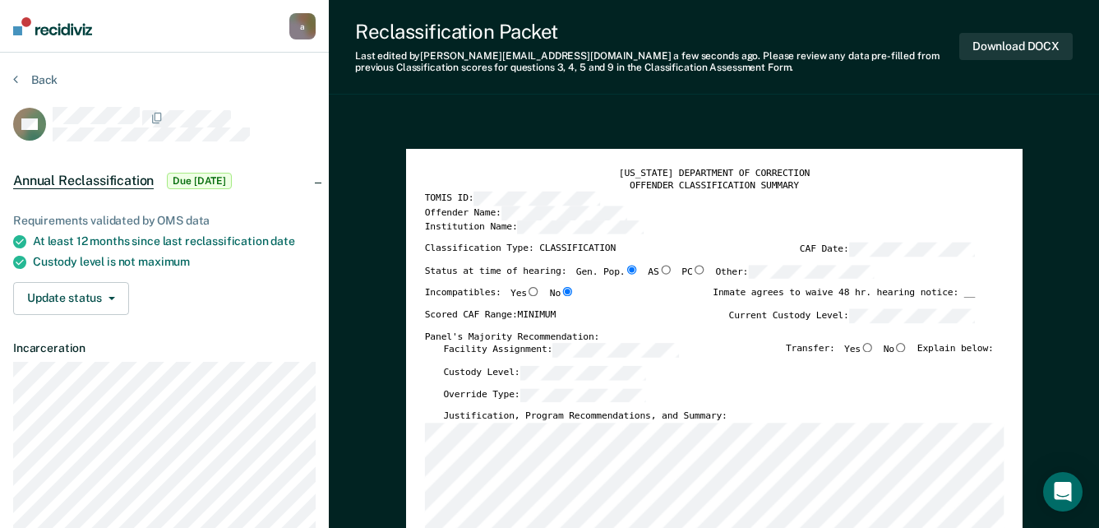
click at [907, 349] on input "No" at bounding box center [900, 347] width 13 height 9
type textarea "x"
radio input "true"
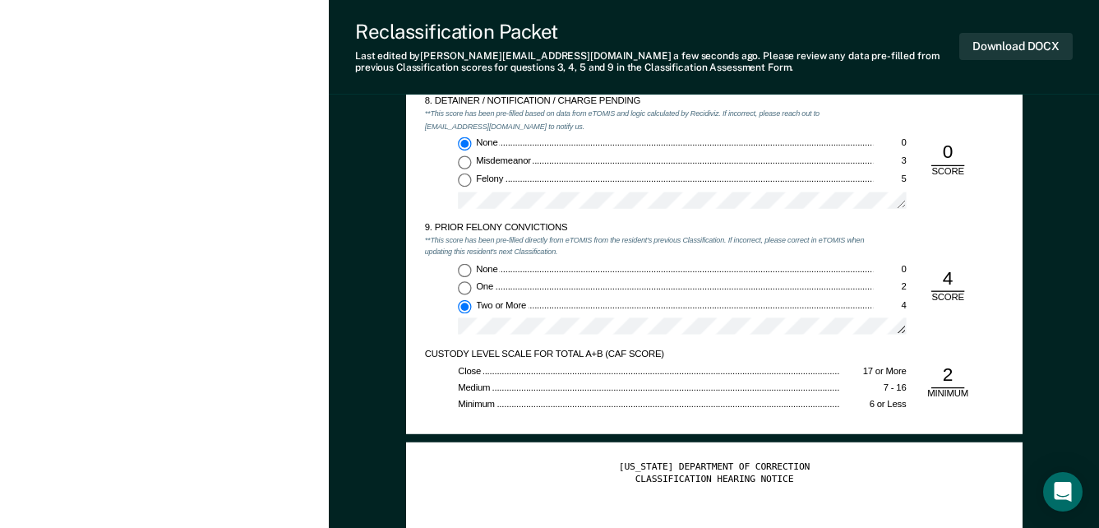
scroll to position [2466, 0]
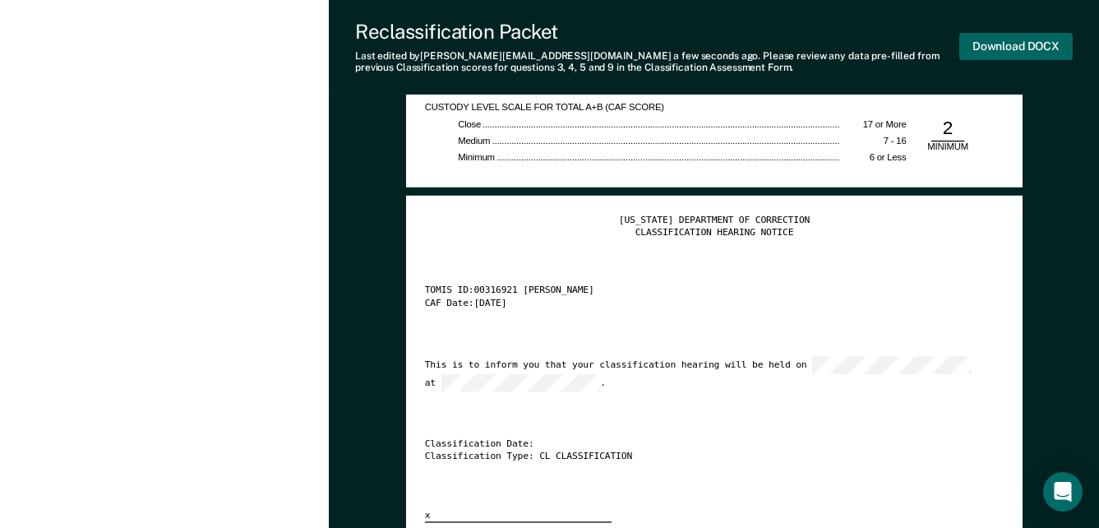
click at [986, 48] on button "Download DOCX" at bounding box center [1015, 46] width 113 height 27
type textarea "x"
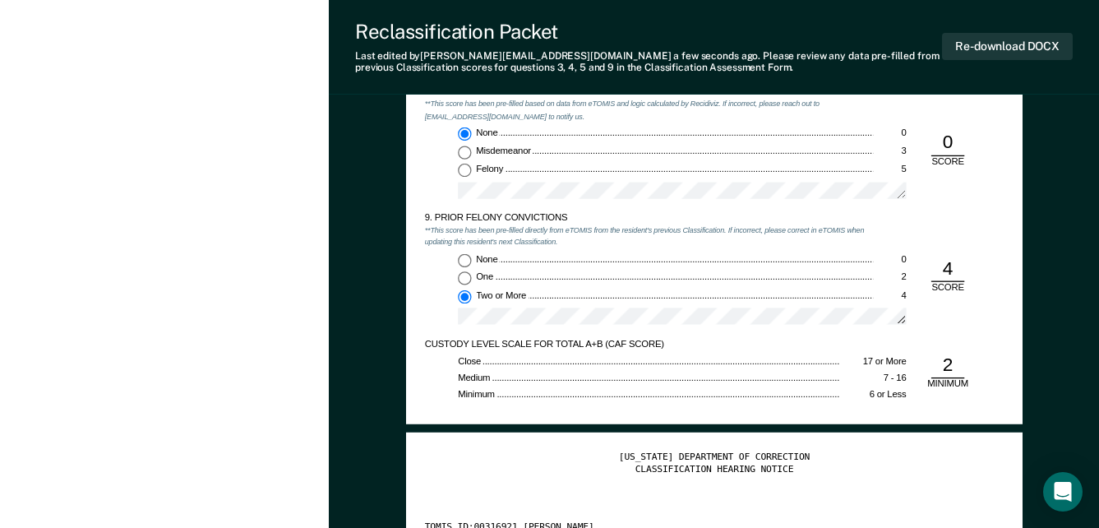
scroll to position [2301, 0]
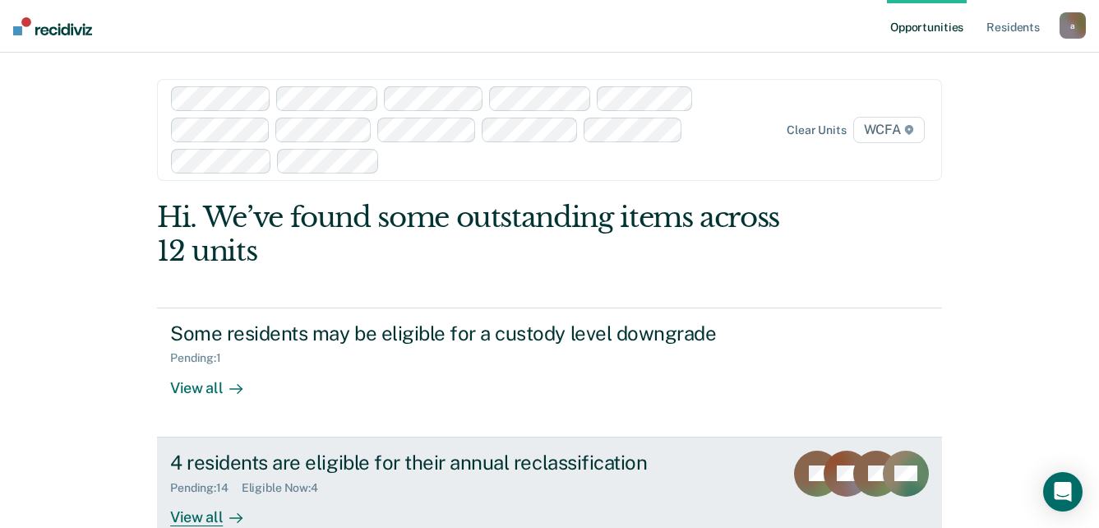
click at [205, 515] on div "View all" at bounding box center [216, 510] width 92 height 32
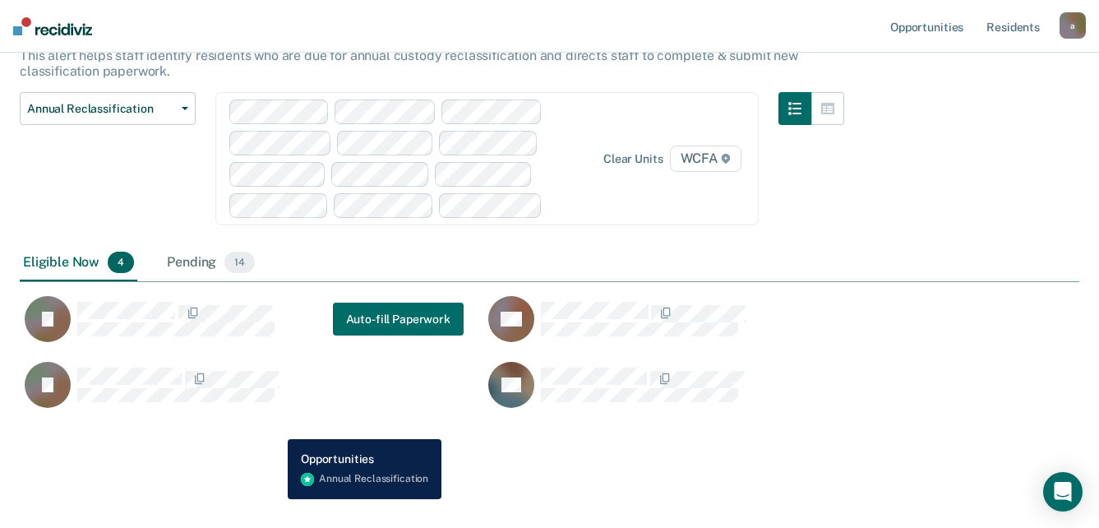
scroll to position [130, 0]
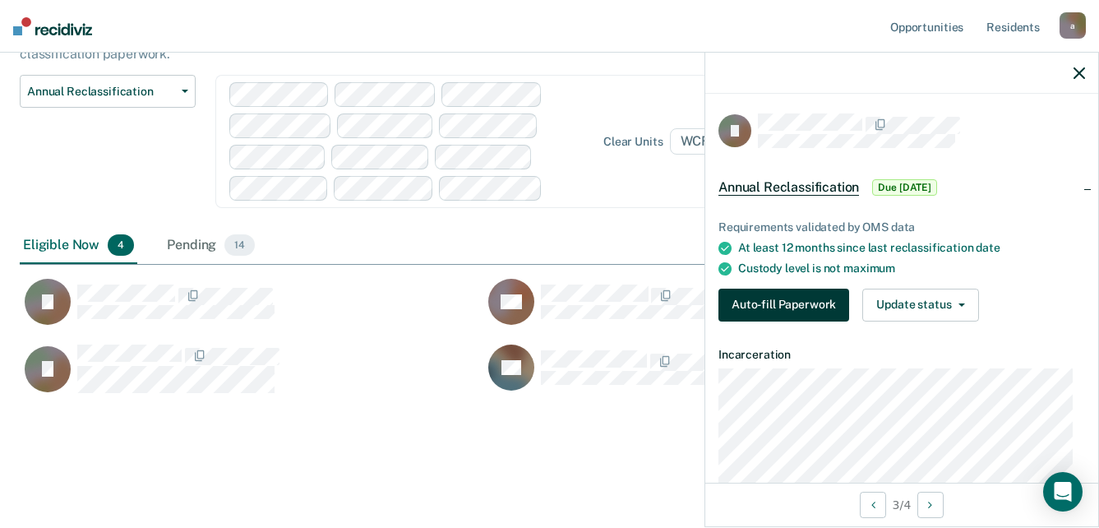
click at [778, 301] on button "Auto-fill Paperwork" at bounding box center [783, 305] width 131 height 33
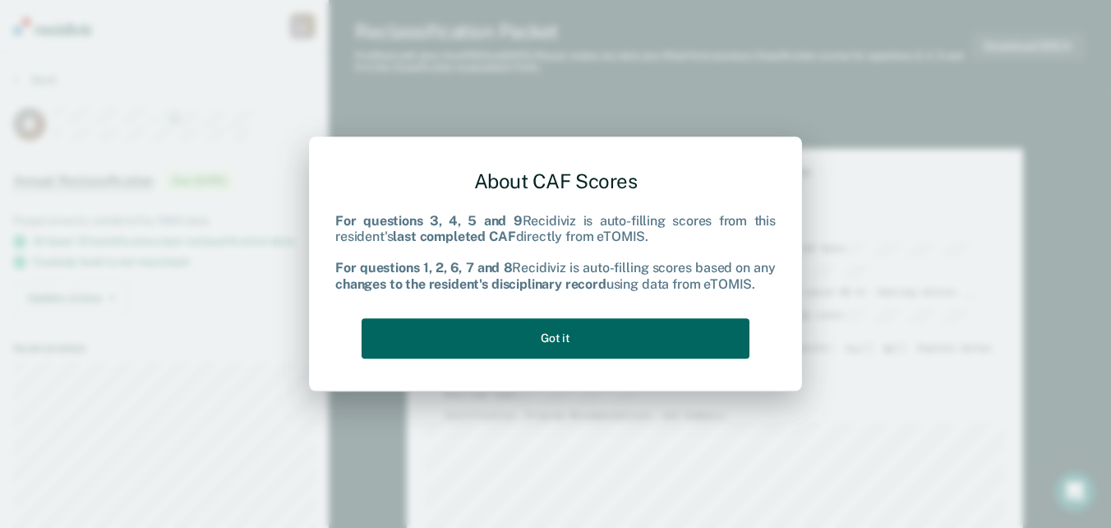
click at [566, 339] on button "Got it" at bounding box center [556, 338] width 388 height 40
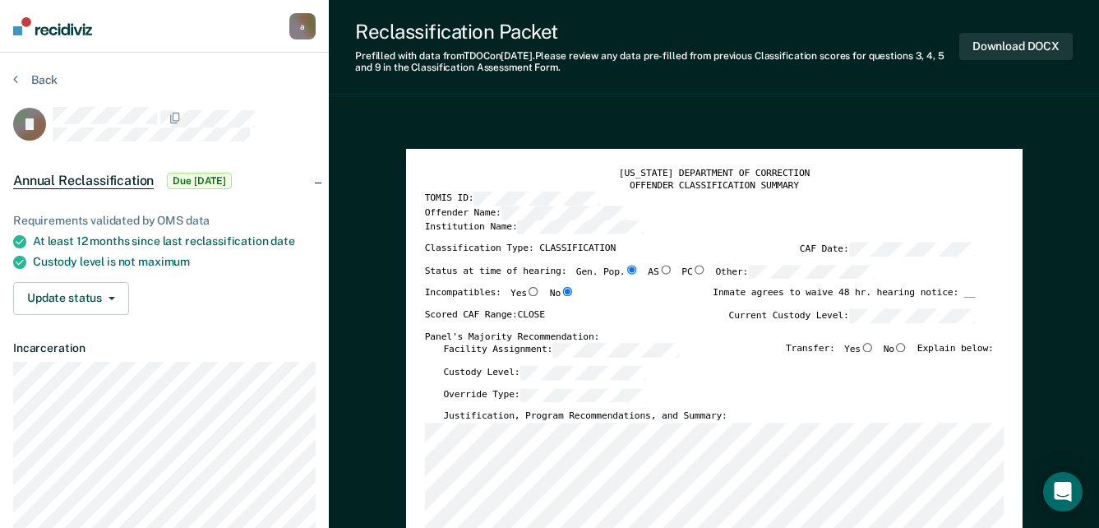
click at [907, 348] on input "No" at bounding box center [900, 347] width 13 height 9
type textarea "x"
radio input "true"
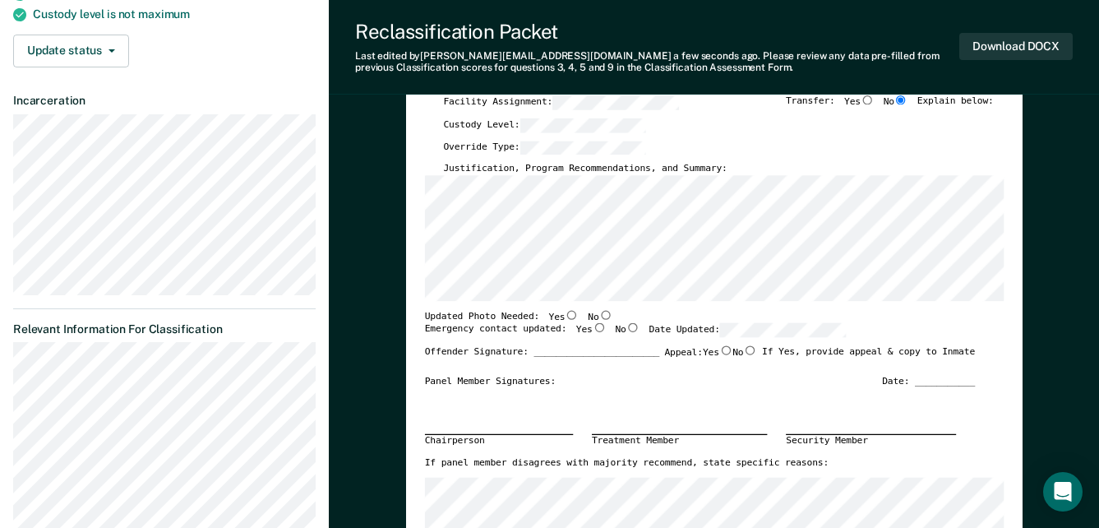
scroll to position [411, 0]
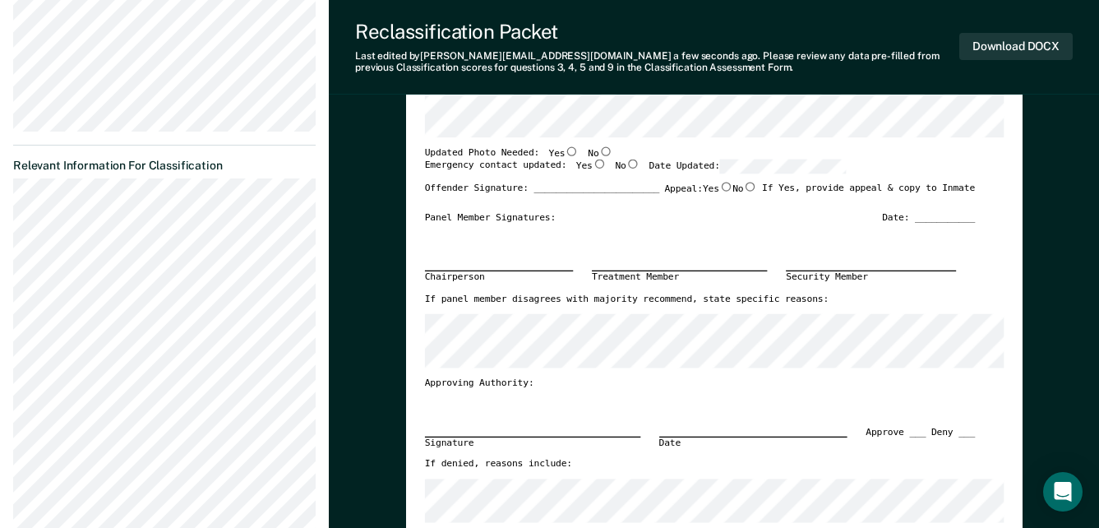
click at [565, 150] on input "Yes" at bounding box center [571, 150] width 13 height 9
type textarea "x"
radio input "true"
click at [592, 164] on input "Yes" at bounding box center [598, 163] width 13 height 9
type textarea "x"
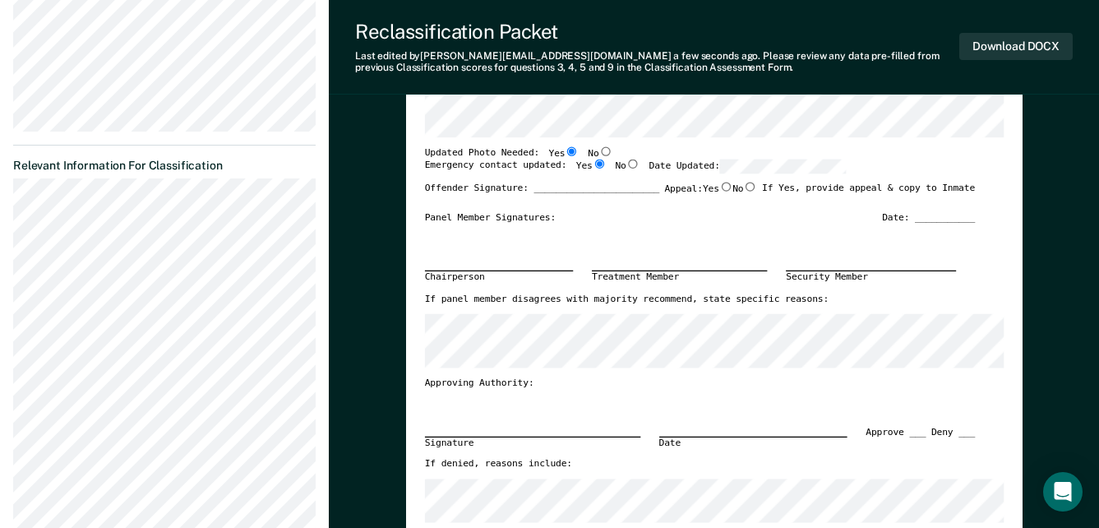
radio input "true"
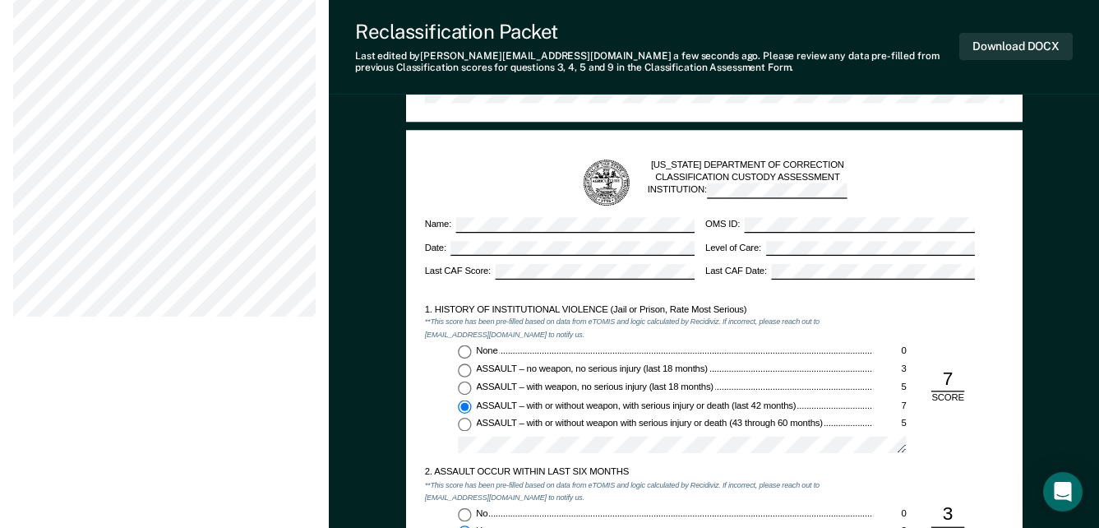
scroll to position [822, 0]
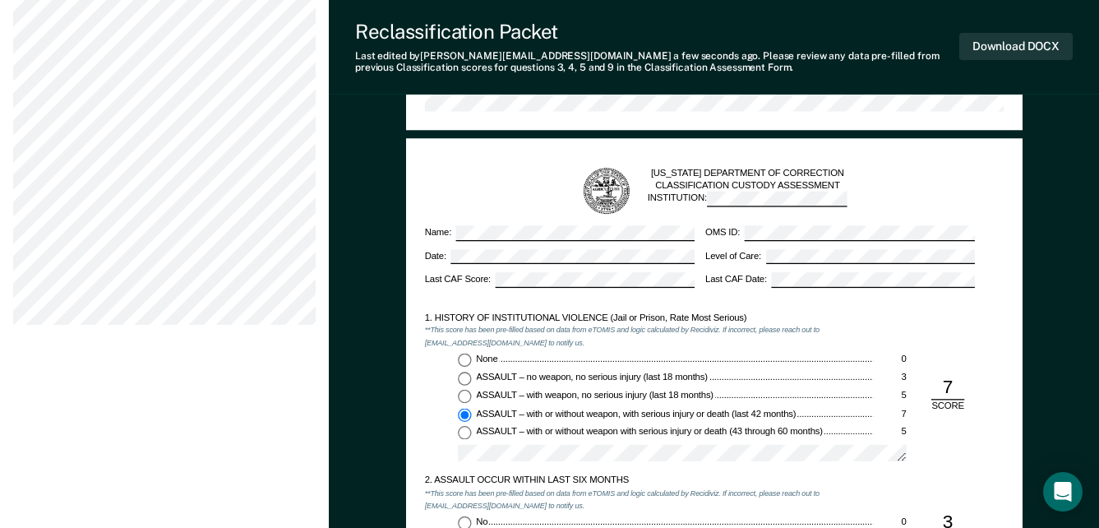
click at [954, 384] on div "7" at bounding box center [947, 387] width 33 height 25
drag, startPoint x: 953, startPoint y: 381, endPoint x: 942, endPoint y: 385, distance: 11.4
click at [942, 385] on div "7" at bounding box center [947, 387] width 33 height 25
click at [468, 397] on input "ASSAULT – with weapon, no serious injury (last 18 months) 5" at bounding box center [464, 396] width 13 height 13
type textarea "x"
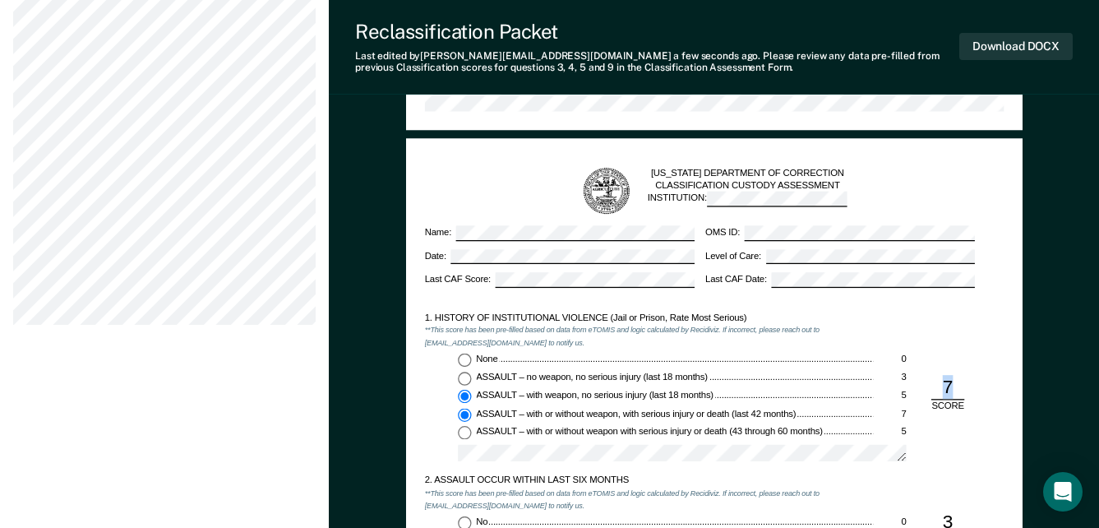
radio input "true"
radio input "false"
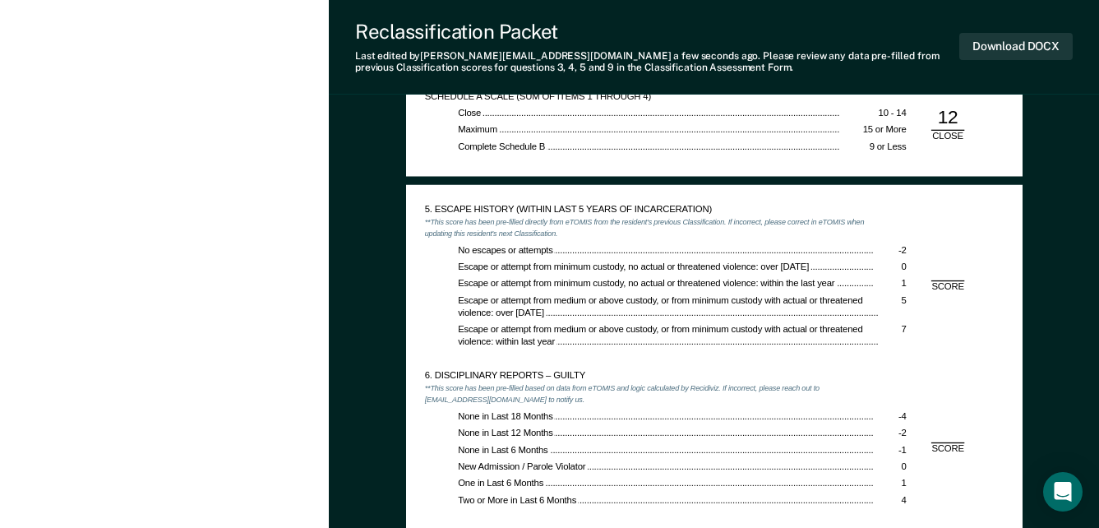
scroll to position [1397, 0]
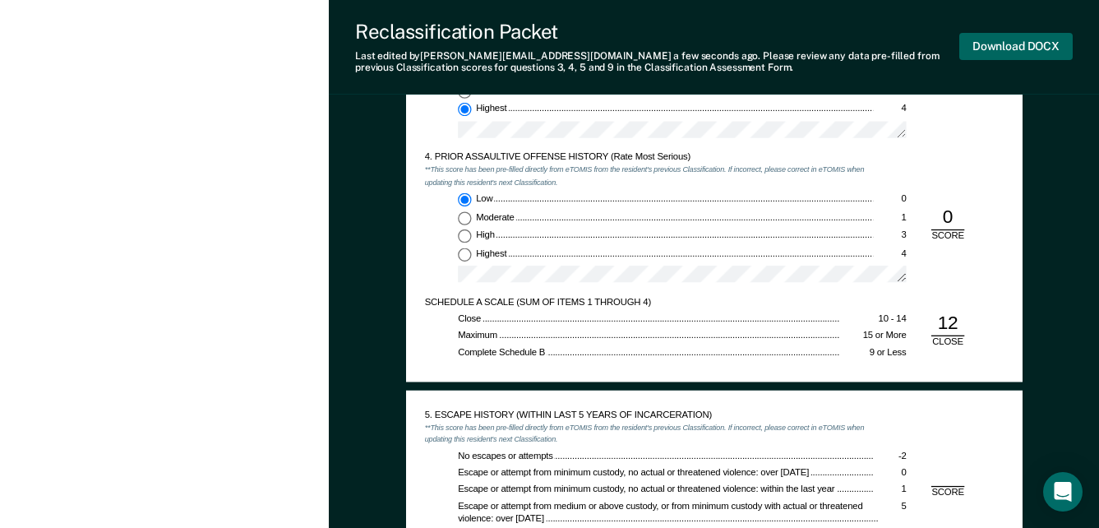
click at [978, 45] on button "Download DOCX" at bounding box center [1015, 46] width 113 height 27
type textarea "x"
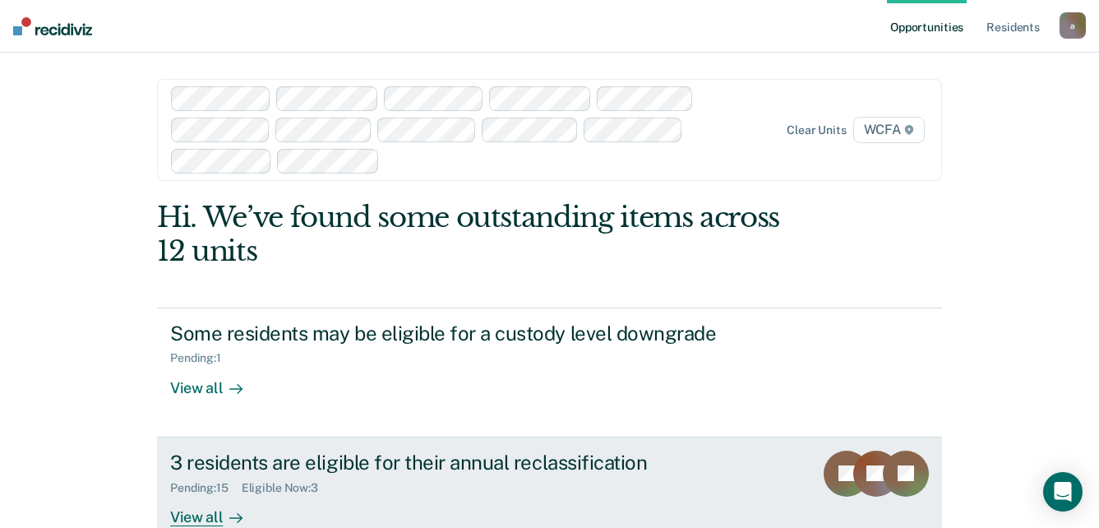
click at [202, 515] on div "View all" at bounding box center [216, 510] width 92 height 32
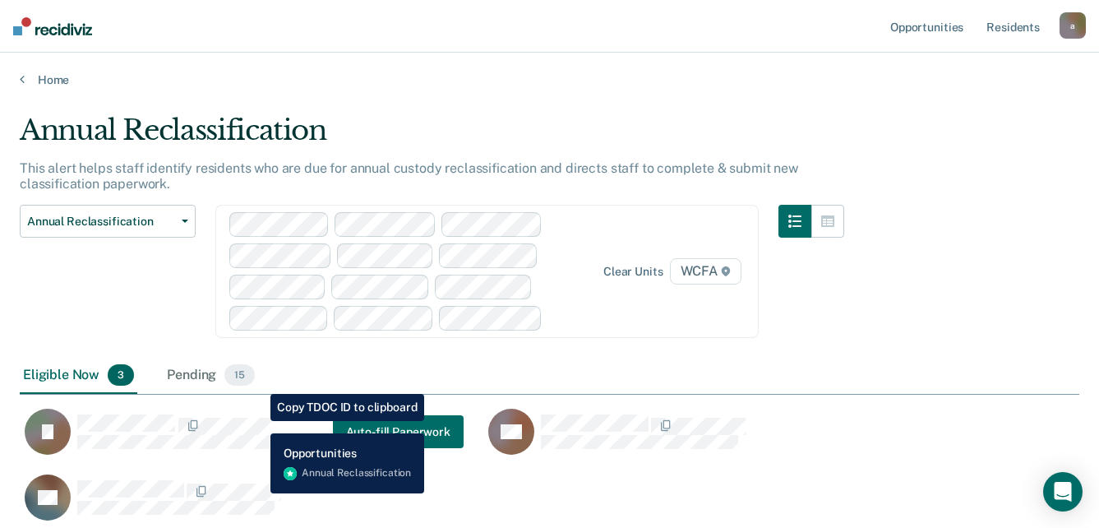
scroll to position [130, 0]
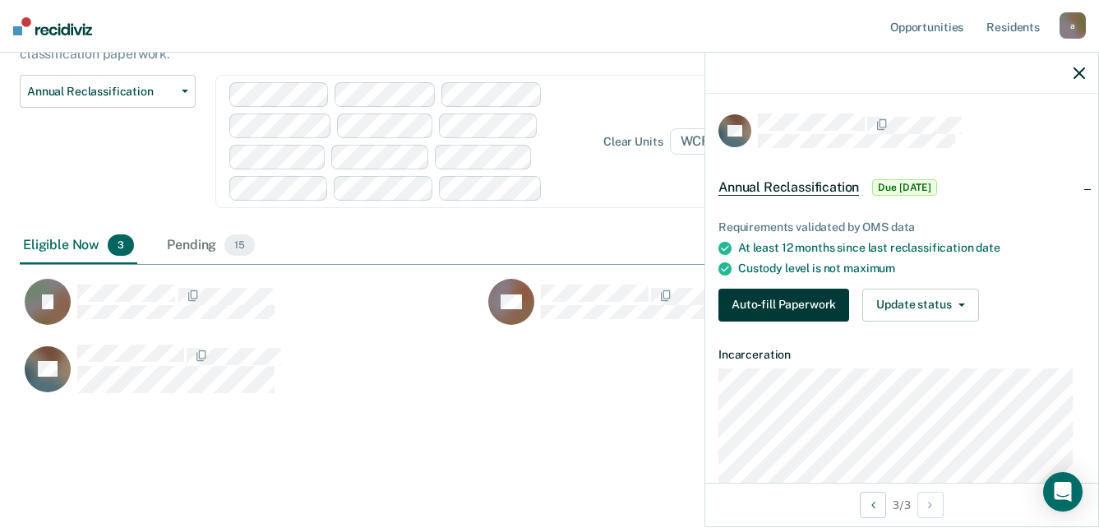
click at [782, 297] on button "Auto-fill Paperwork" at bounding box center [783, 305] width 131 height 33
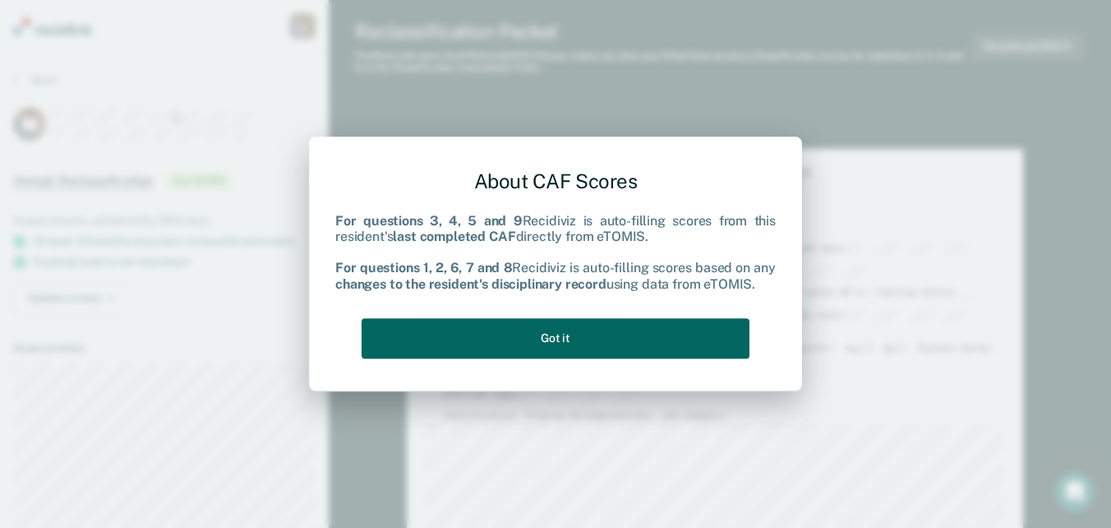
click at [607, 335] on button "Got it" at bounding box center [556, 338] width 388 height 40
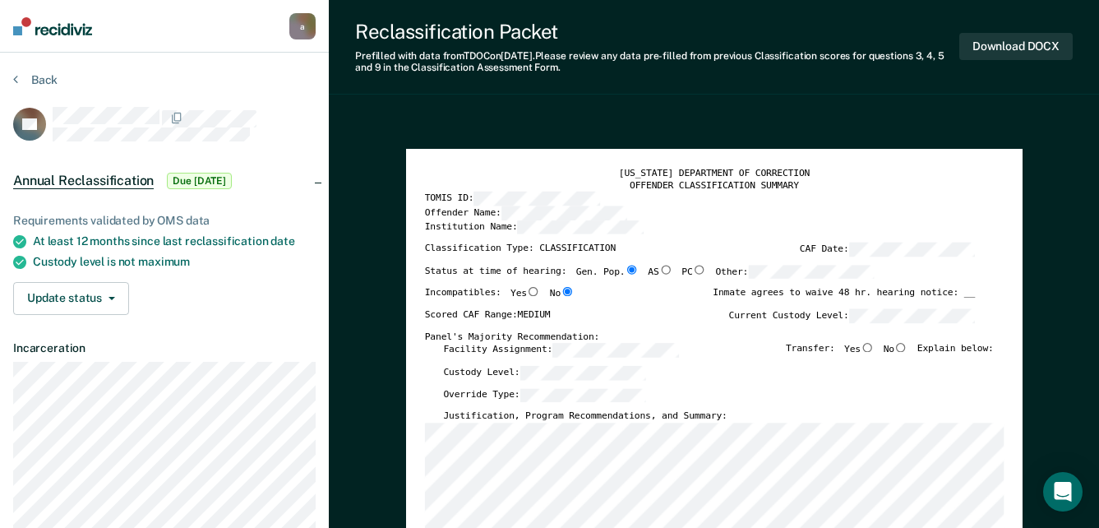
click at [907, 349] on input "No" at bounding box center [900, 347] width 13 height 9
type textarea "x"
radio input "true"
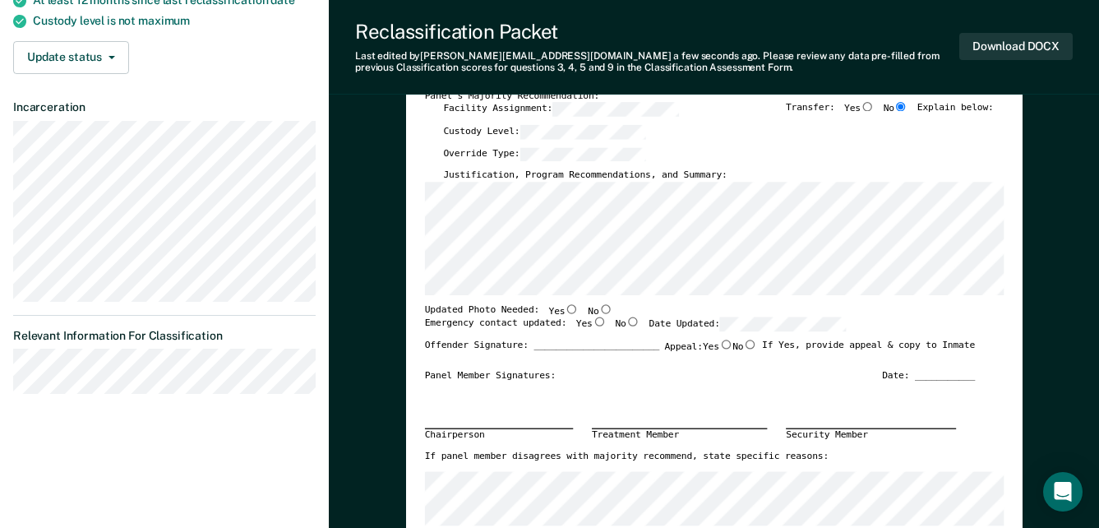
scroll to position [247, 0]
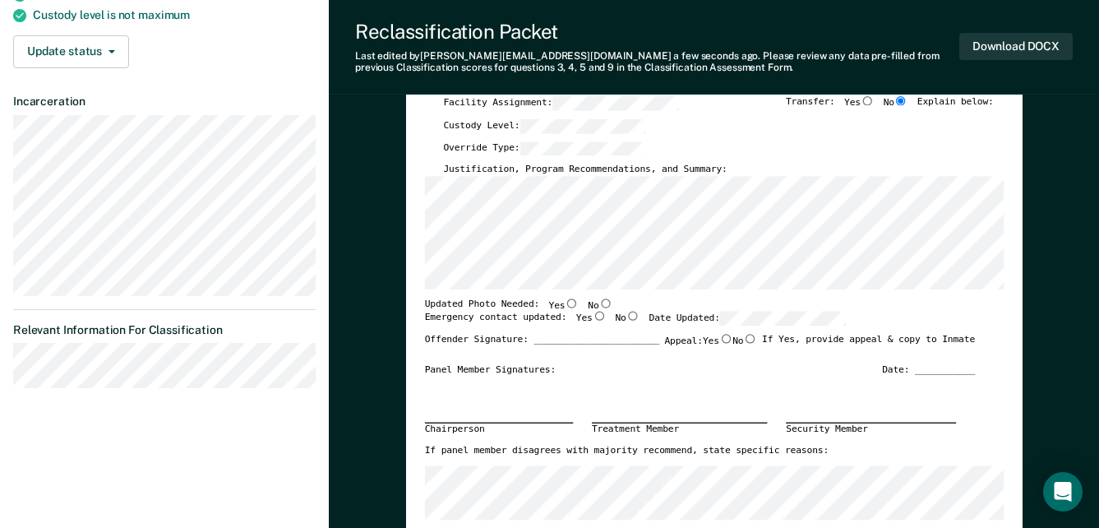
click at [598, 301] on input "No" at bounding box center [604, 302] width 13 height 9
type textarea "x"
radio input "true"
click at [592, 314] on input "Yes" at bounding box center [598, 316] width 13 height 9
type textarea "x"
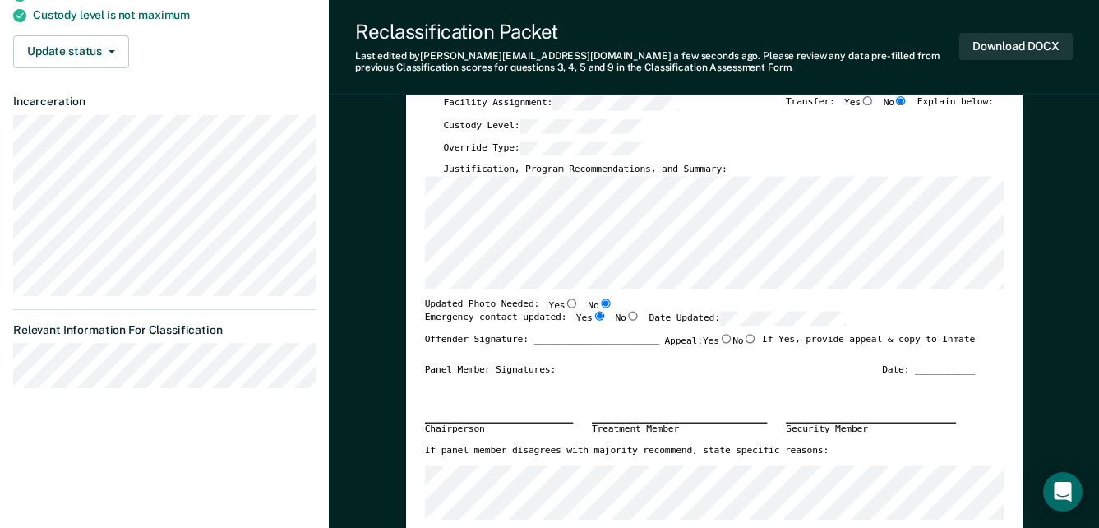
radio input "true"
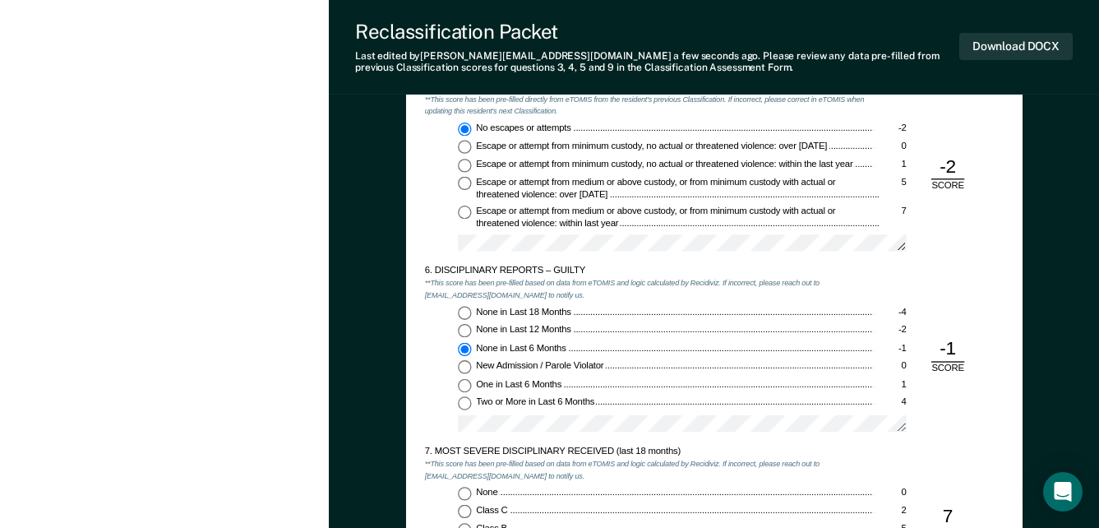
scroll to position [1726, 0]
click at [464, 384] on input "One in Last 6 Months 1" at bounding box center [464, 384] width 13 height 13
type textarea "x"
radio input "false"
radio input "true"
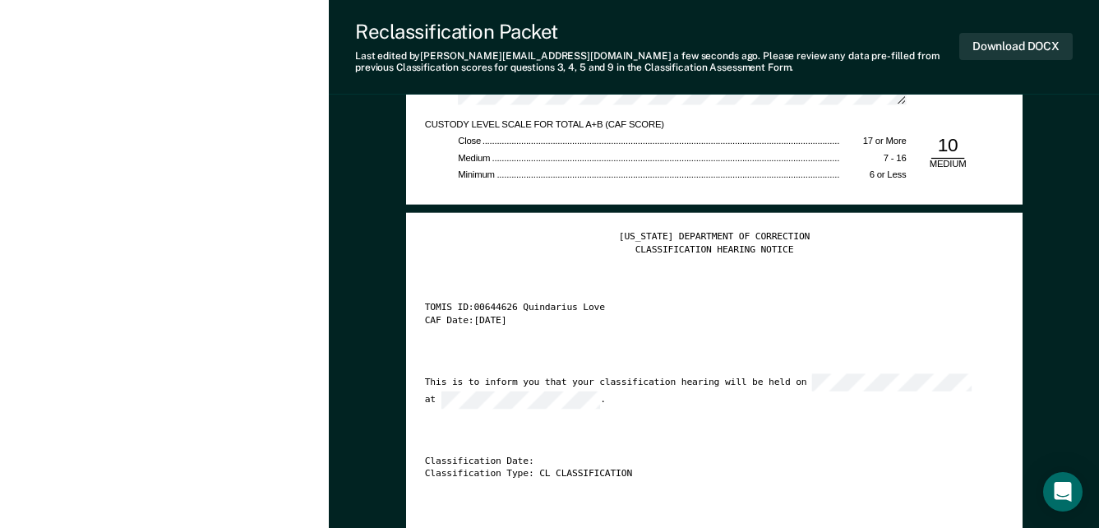
scroll to position [2466, 0]
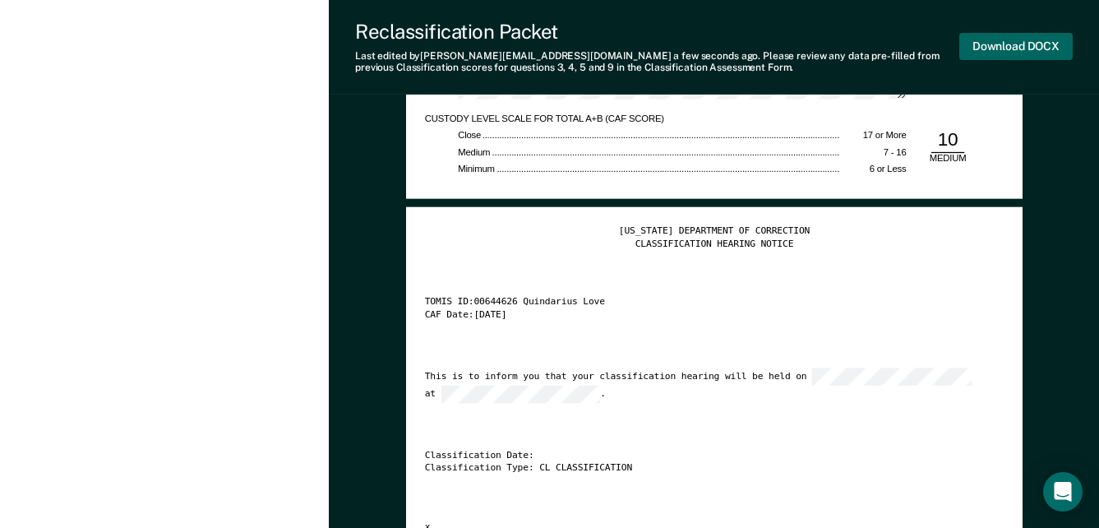
click at [1045, 44] on button "Download DOCX" at bounding box center [1015, 46] width 113 height 27
type textarea "x"
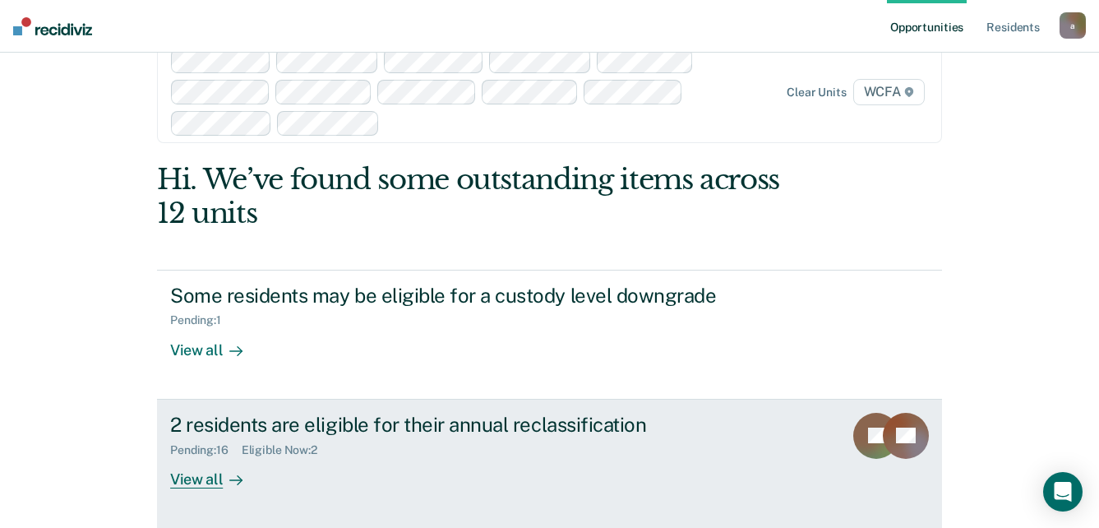
scroll to position [39, 0]
click at [210, 478] on div "View all" at bounding box center [216, 471] width 92 height 32
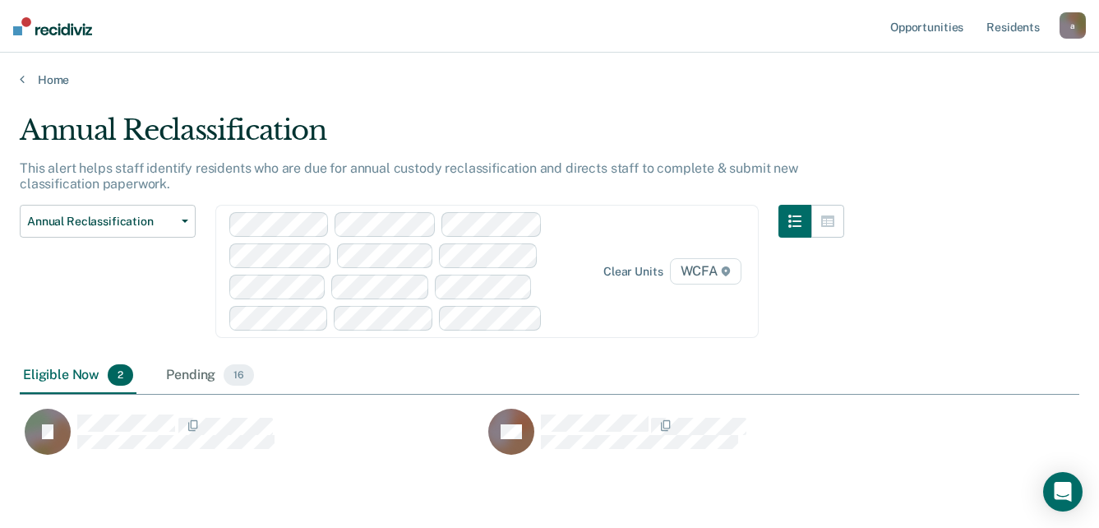
scroll to position [342, 1047]
click at [51, 79] on link "Home" at bounding box center [550, 79] width 1060 height 15
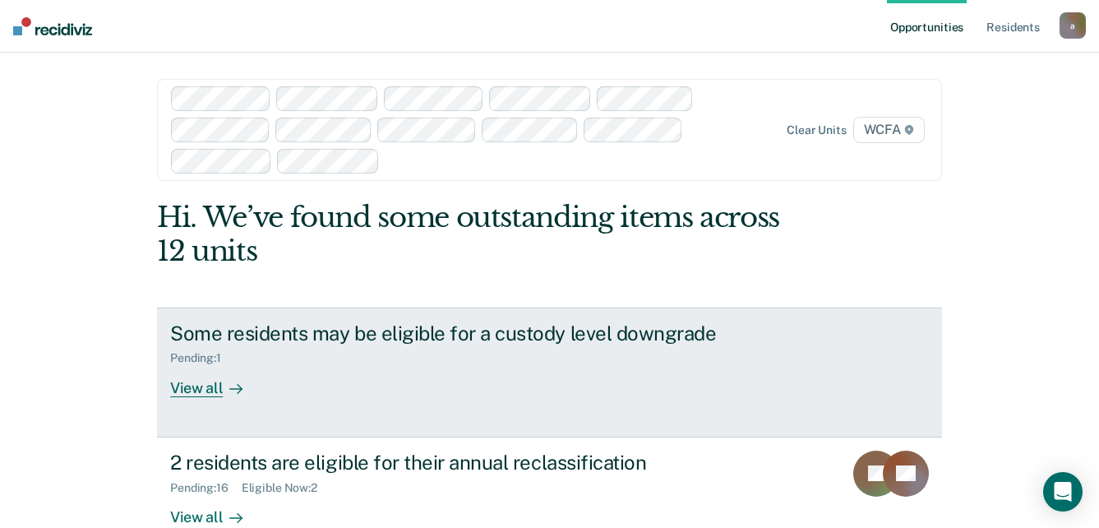
click at [215, 391] on div "View all" at bounding box center [216, 381] width 92 height 32
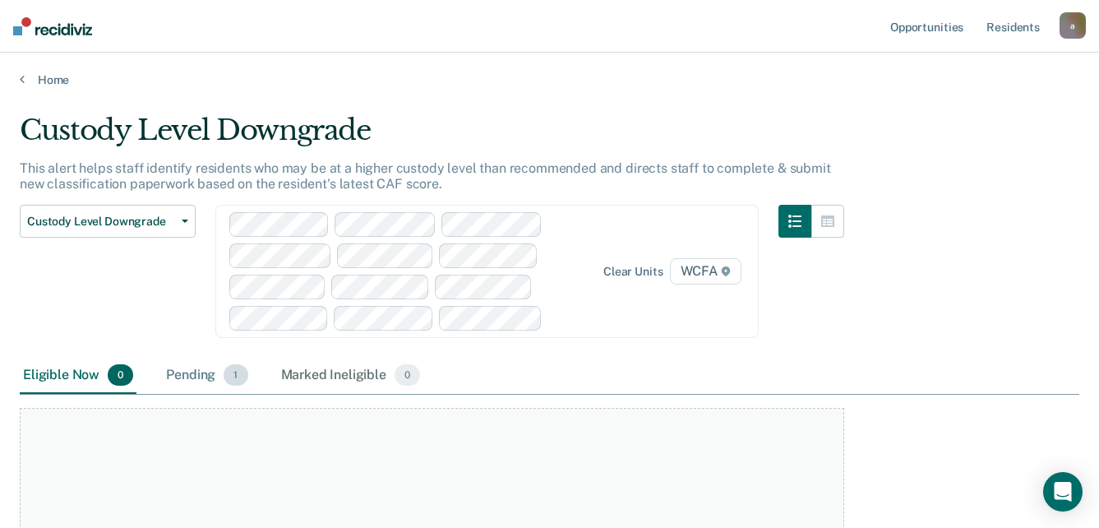
click at [182, 375] on div "Pending 1" at bounding box center [207, 376] width 88 height 36
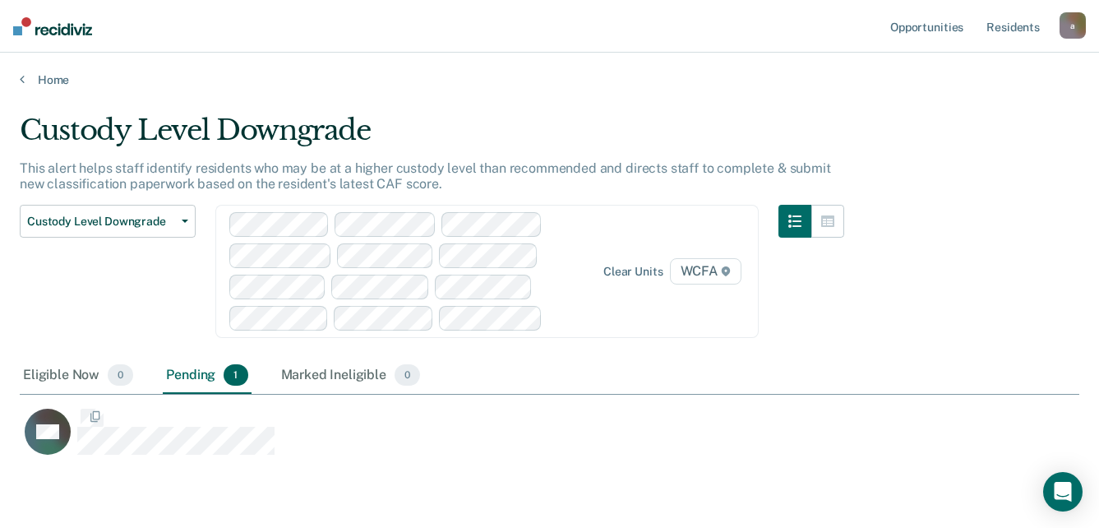
scroll to position [342, 1047]
click at [45, 82] on link "Home" at bounding box center [550, 79] width 1060 height 15
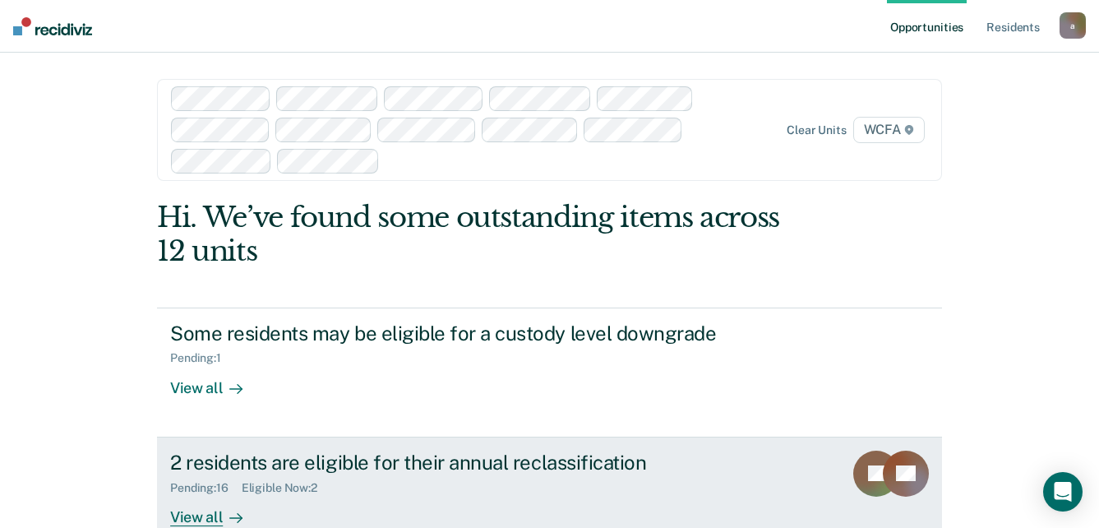
click at [201, 514] on div "View all" at bounding box center [216, 510] width 92 height 32
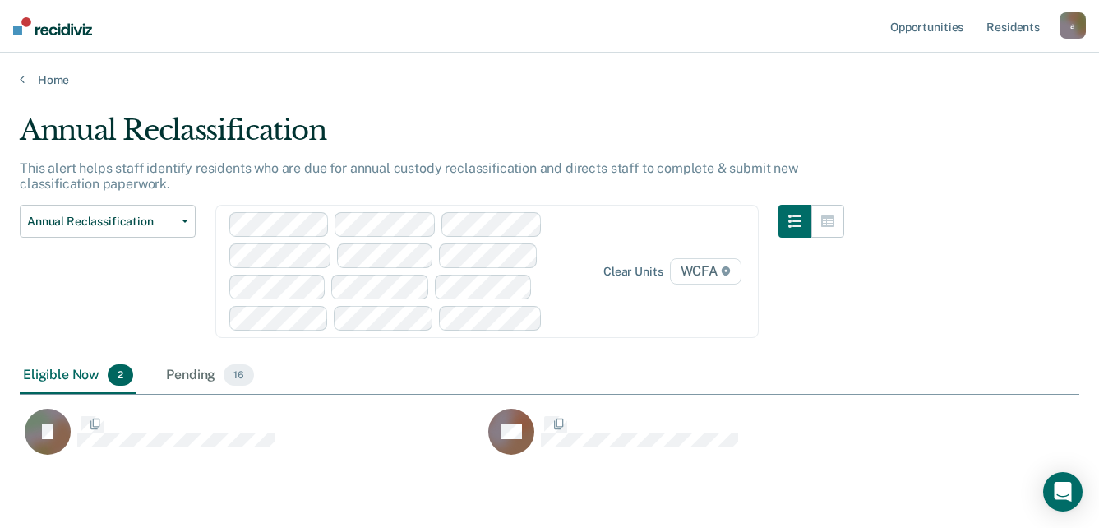
scroll to position [342, 1047]
